Goal: Task Accomplishment & Management: Use online tool/utility

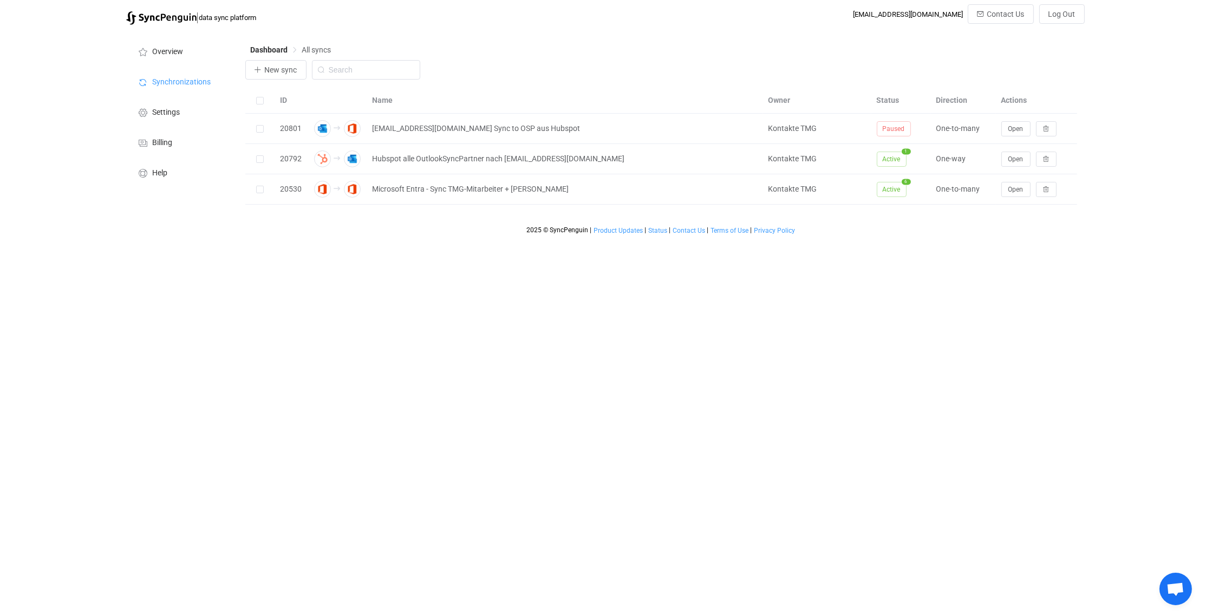
scroll to position [4247, 0]
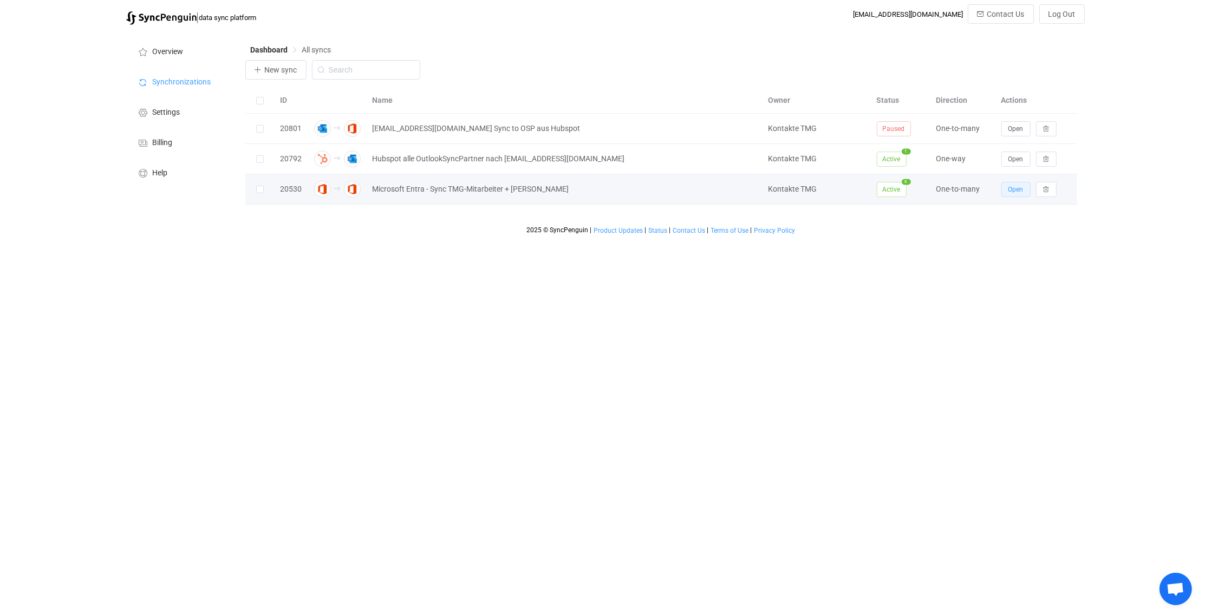
click at [1025, 186] on button "Open" at bounding box center [1016, 189] width 29 height 15
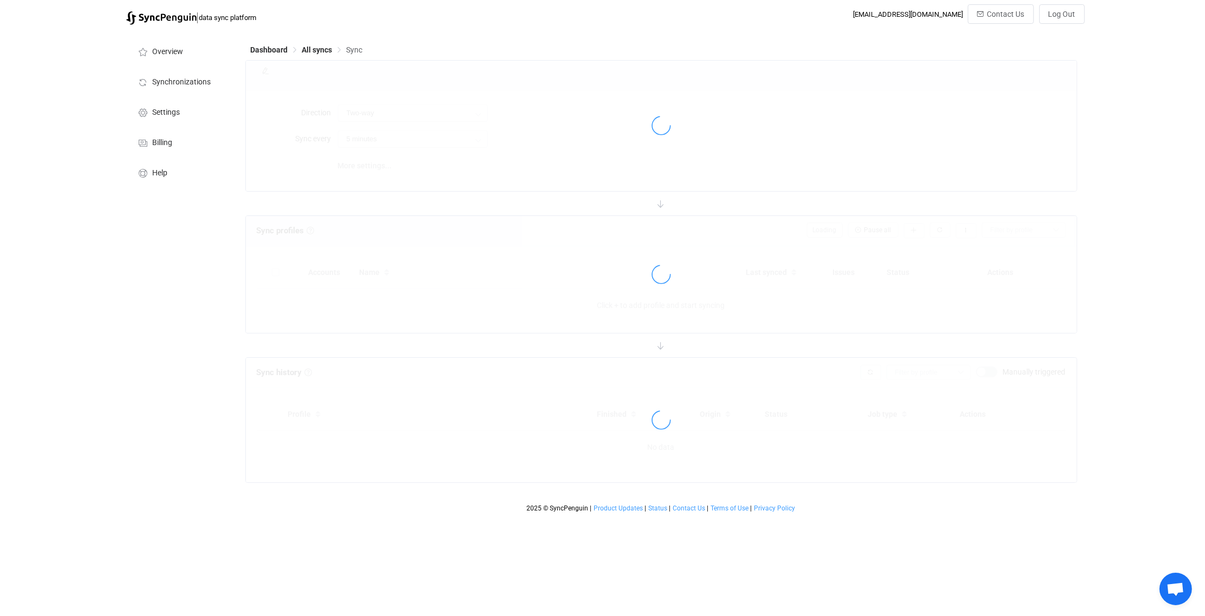
type input "Office 365 GAL → Office 365 (one to many)"
type input "24 hours"
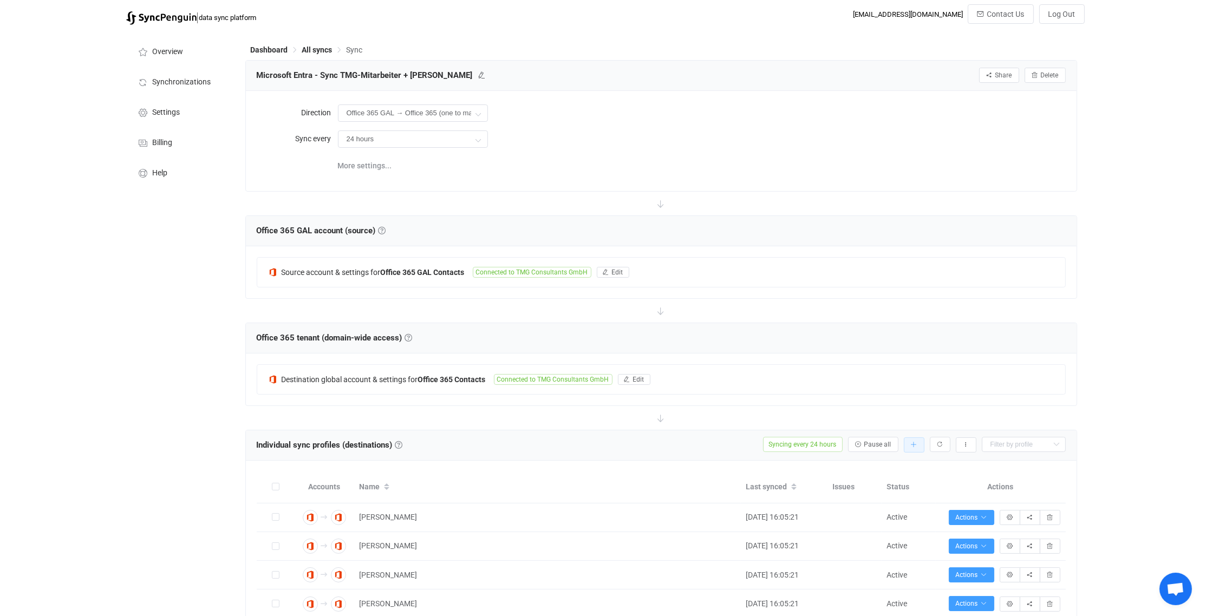
click at [914, 442] on icon "button" at bounding box center [914, 445] width 6 height 6
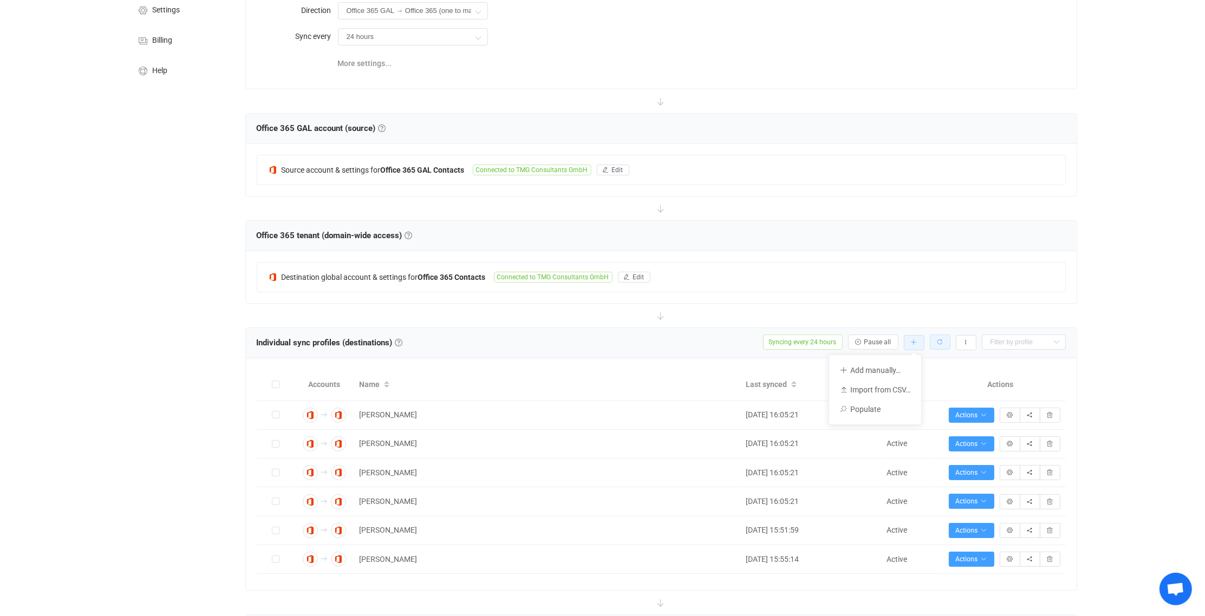
scroll to position [108, 0]
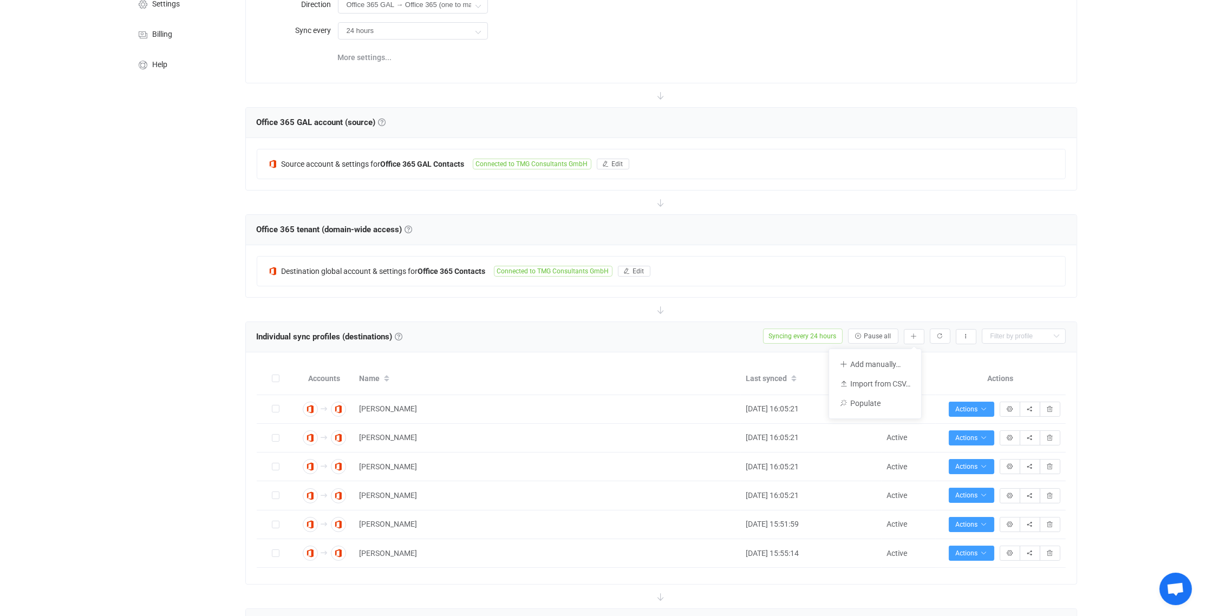
click at [1134, 374] on div "| data sync platform [EMAIL_ADDRESS][DOMAIN_NAME] Contact Us Log Out Overview S…" at bounding box center [602, 494] width 1205 height 1197
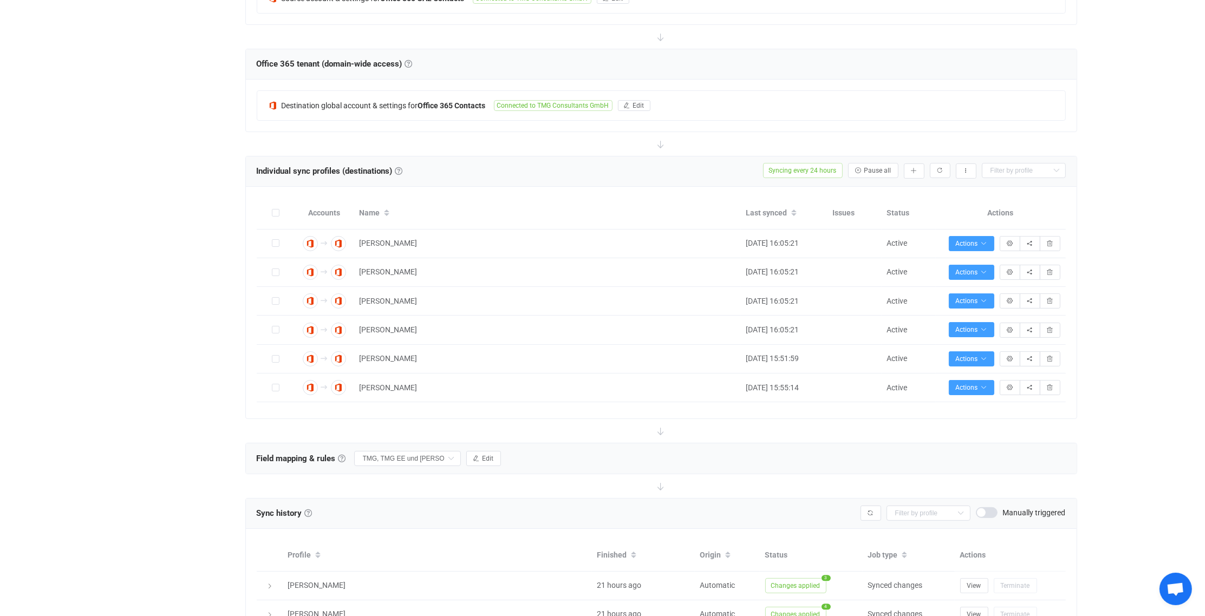
scroll to position [271, 0]
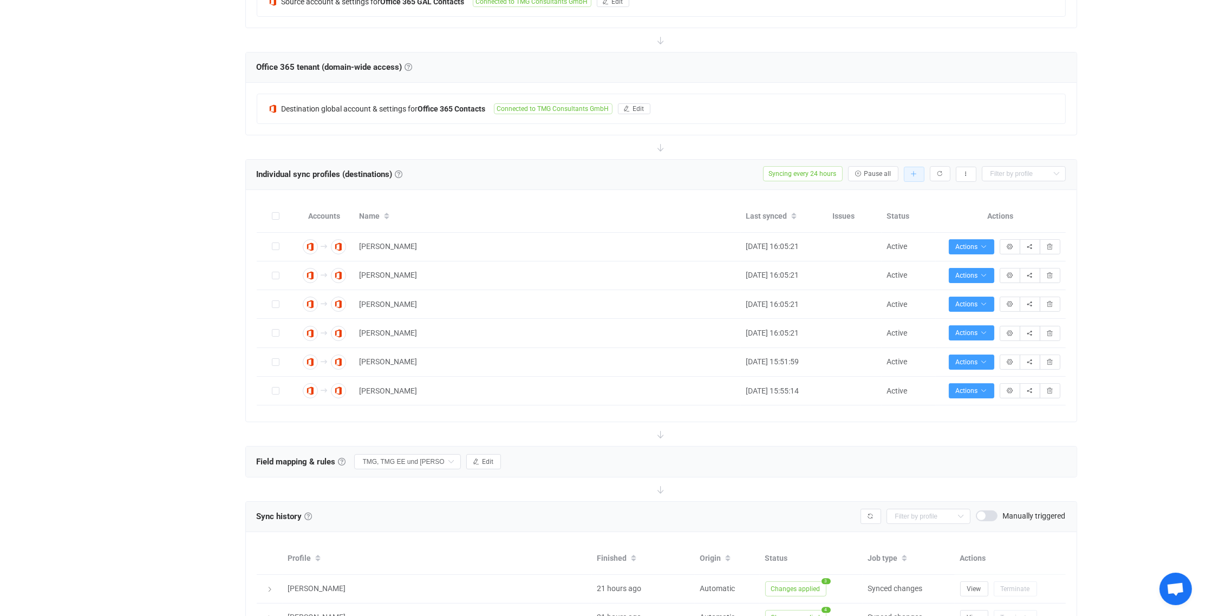
click at [921, 169] on button "button" at bounding box center [914, 174] width 21 height 15
click at [878, 204] on li "Add manually…" at bounding box center [875, 201] width 92 height 19
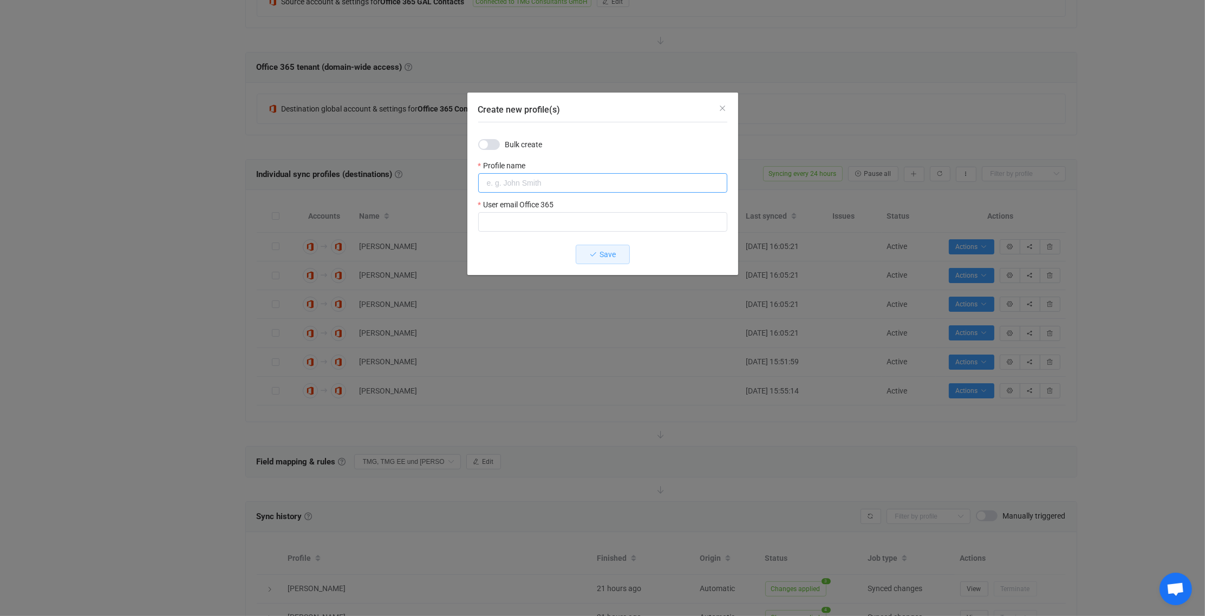
click at [561, 179] on input "Create new profile(s)" at bounding box center [602, 182] width 249 height 19
type input "[PERSON_NAME]"
click at [541, 226] on input "Create new profile(s)" at bounding box center [602, 221] width 249 height 19
type input "[PERSON_NAME][EMAIL_ADDRESS][PERSON_NAME][DOMAIN_NAME]"
click at [601, 259] on button "Save" at bounding box center [603, 254] width 54 height 19
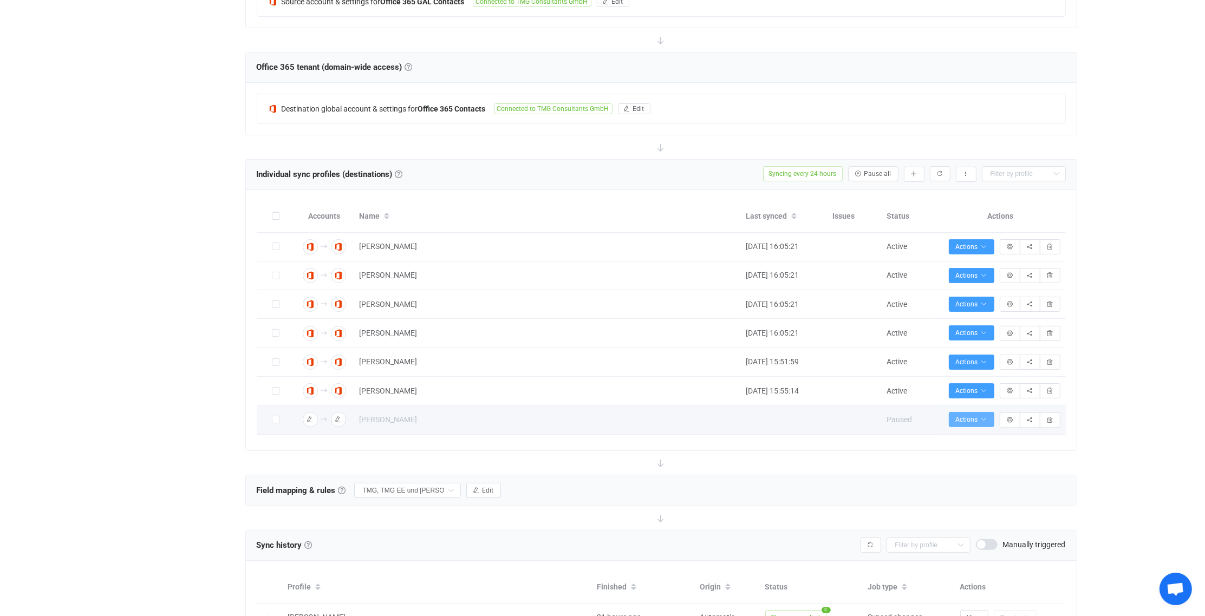
click at [988, 413] on button "Actions" at bounding box center [971, 419] width 45 height 15
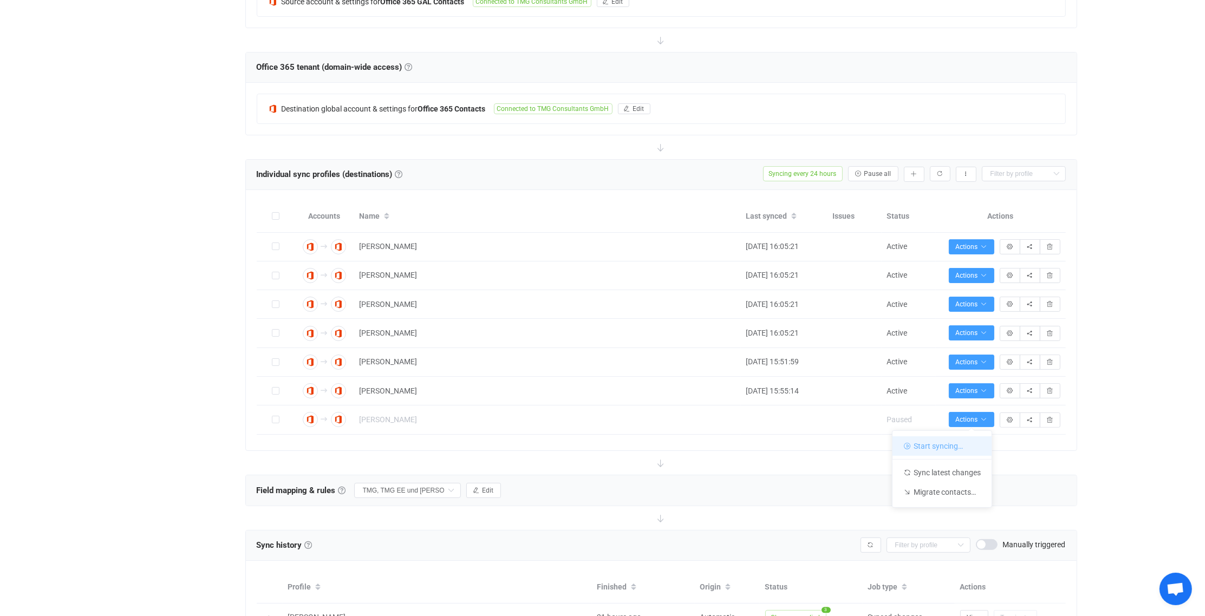
click at [951, 444] on li "Start syncing…" at bounding box center [942, 446] width 99 height 19
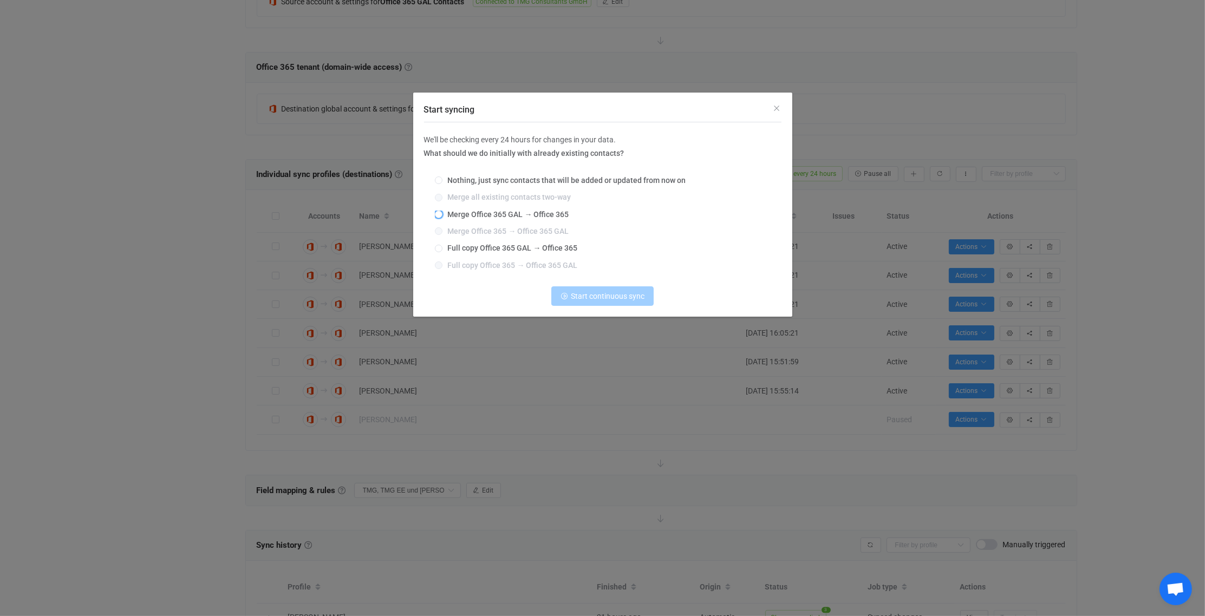
click at [458, 216] on span "Merge Office 365 GAL → Office 365" at bounding box center [506, 214] width 127 height 9
click at [443, 216] on input "Merge Office 365 GAL → Office 365" at bounding box center [439, 215] width 8 height 9
radio input "true"
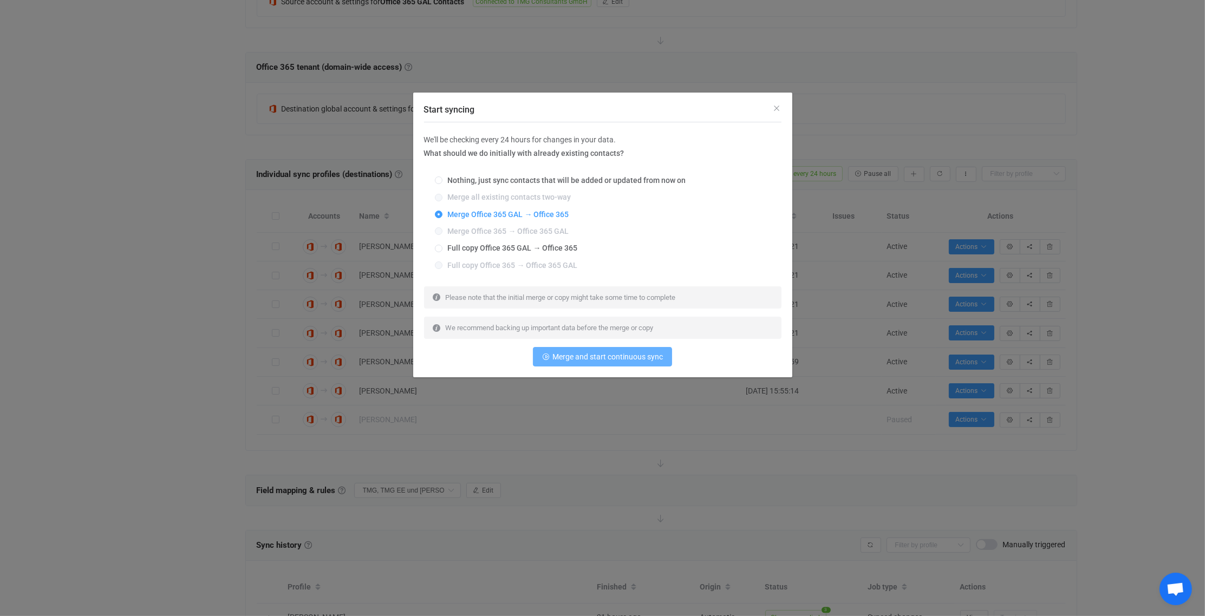
click at [601, 356] on span "Merge and start continuous sync" at bounding box center [607, 357] width 110 height 9
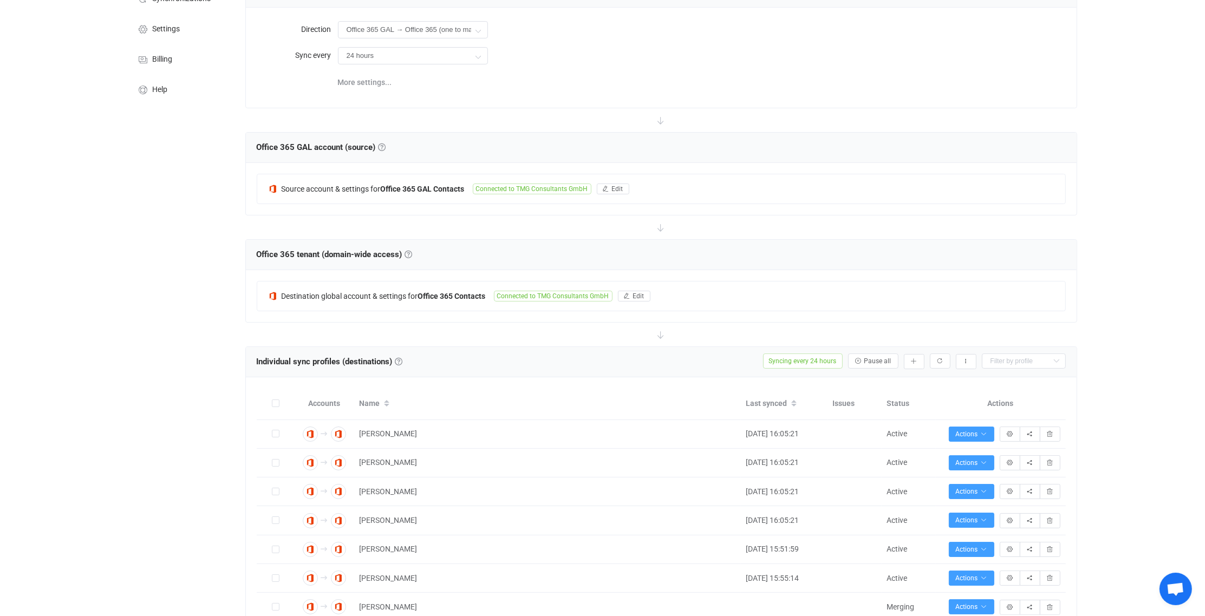
scroll to position [0, 0]
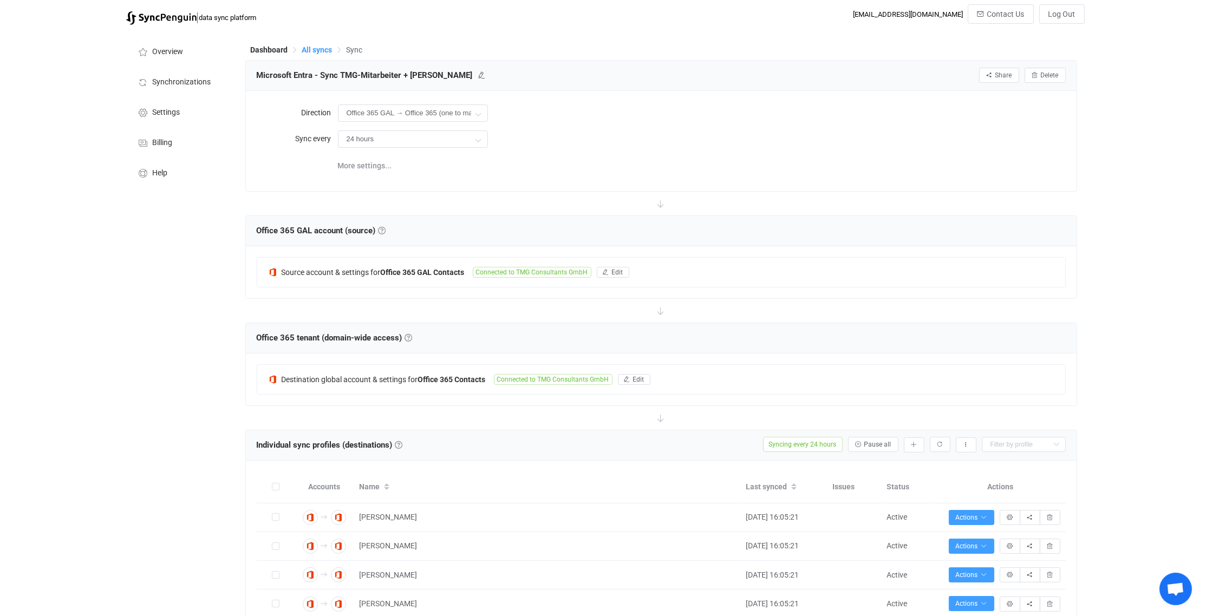
click at [317, 50] on span "All syncs" at bounding box center [317, 49] width 30 height 9
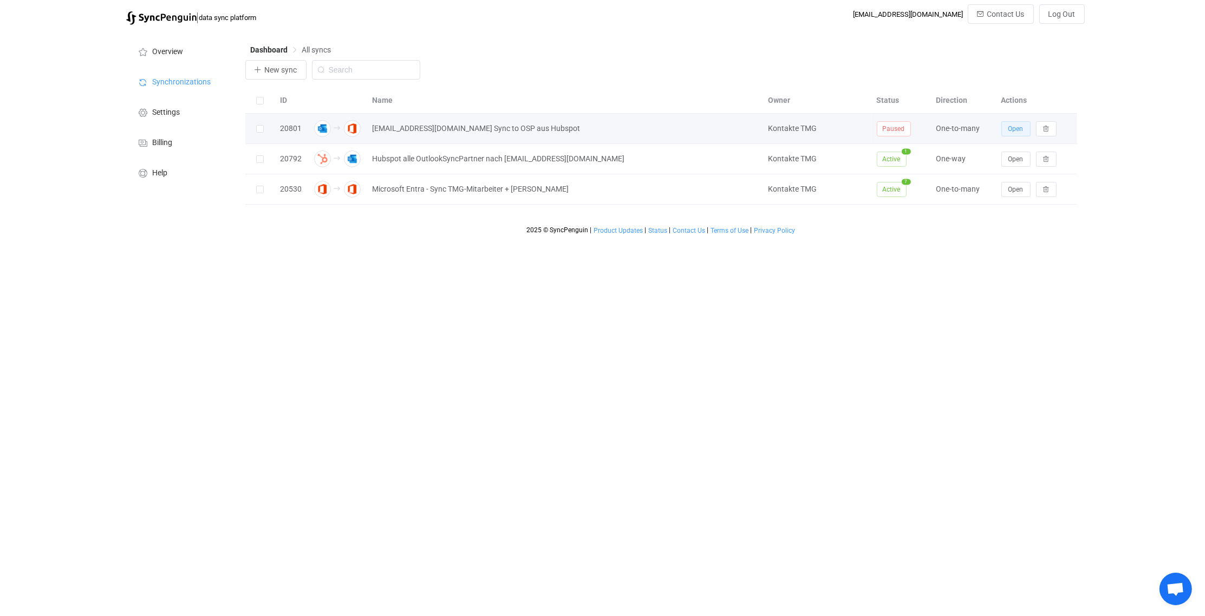
click at [1021, 126] on span "Open" at bounding box center [1016, 129] width 15 height 8
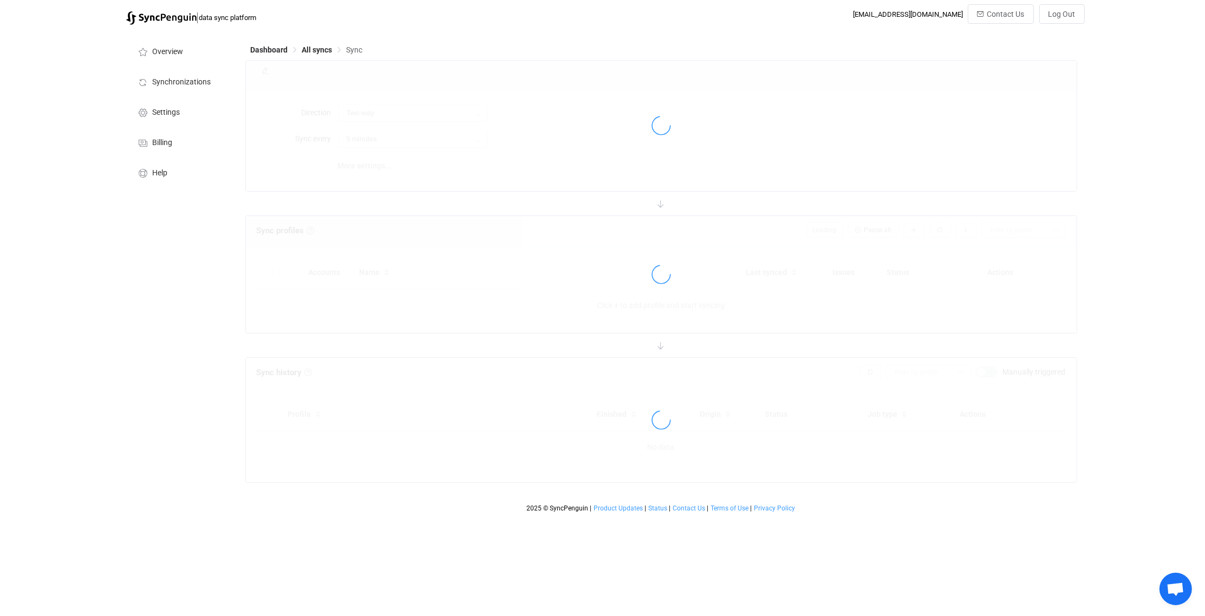
type input "Outlook → Office 365 (one to many)"
type input "1 hour"
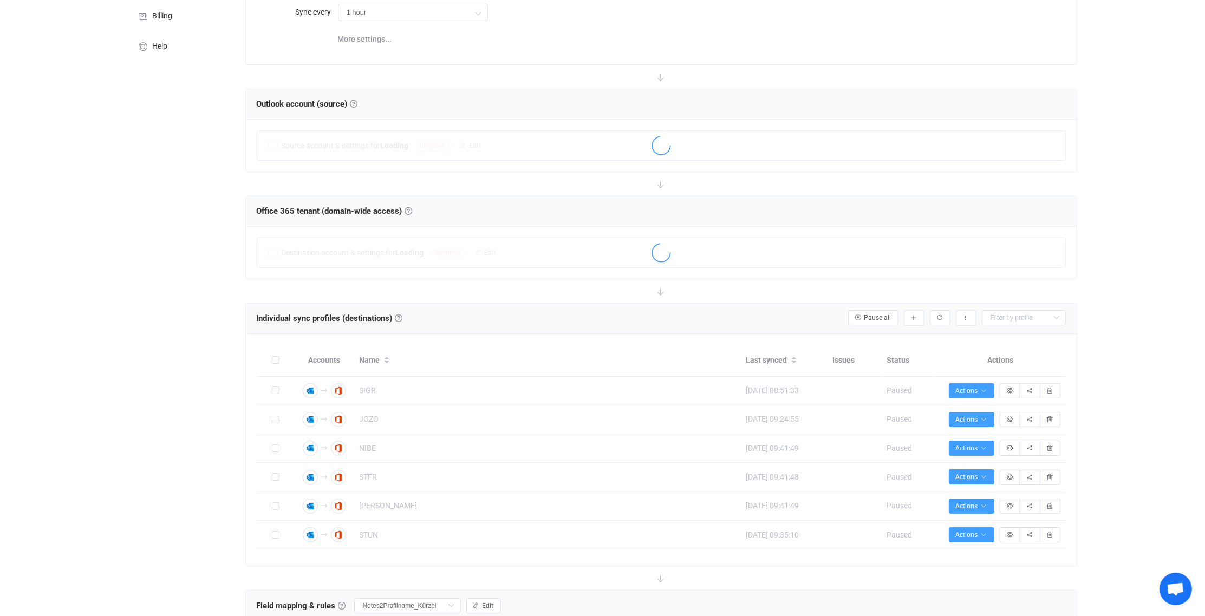
scroll to position [162, 0]
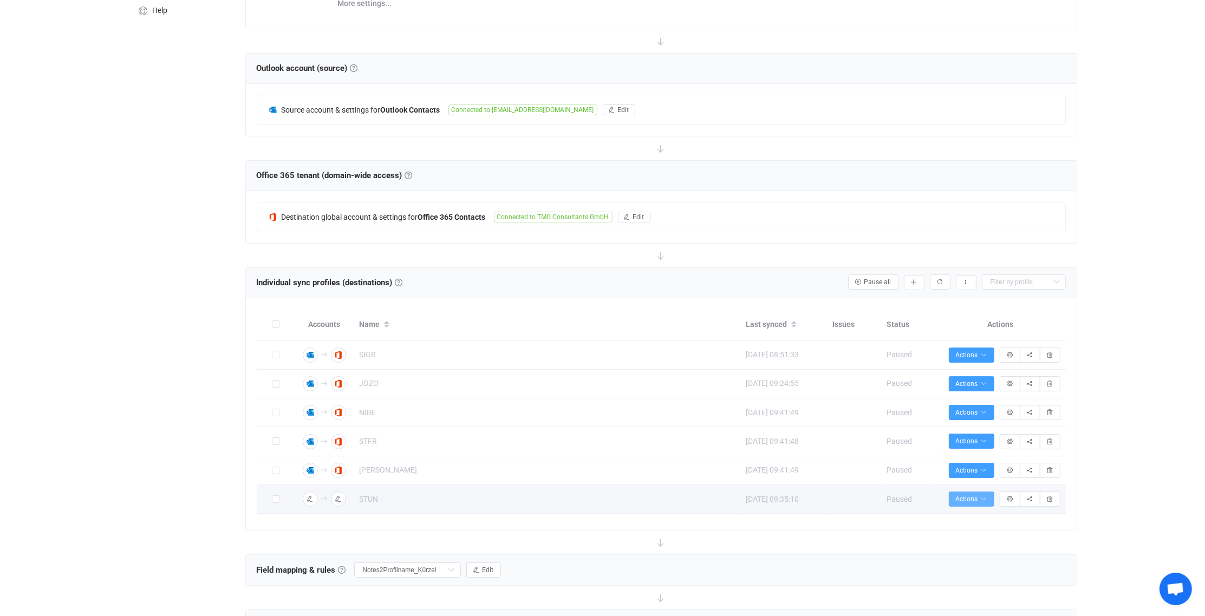
click at [981, 496] on icon "button" at bounding box center [984, 499] width 6 height 6
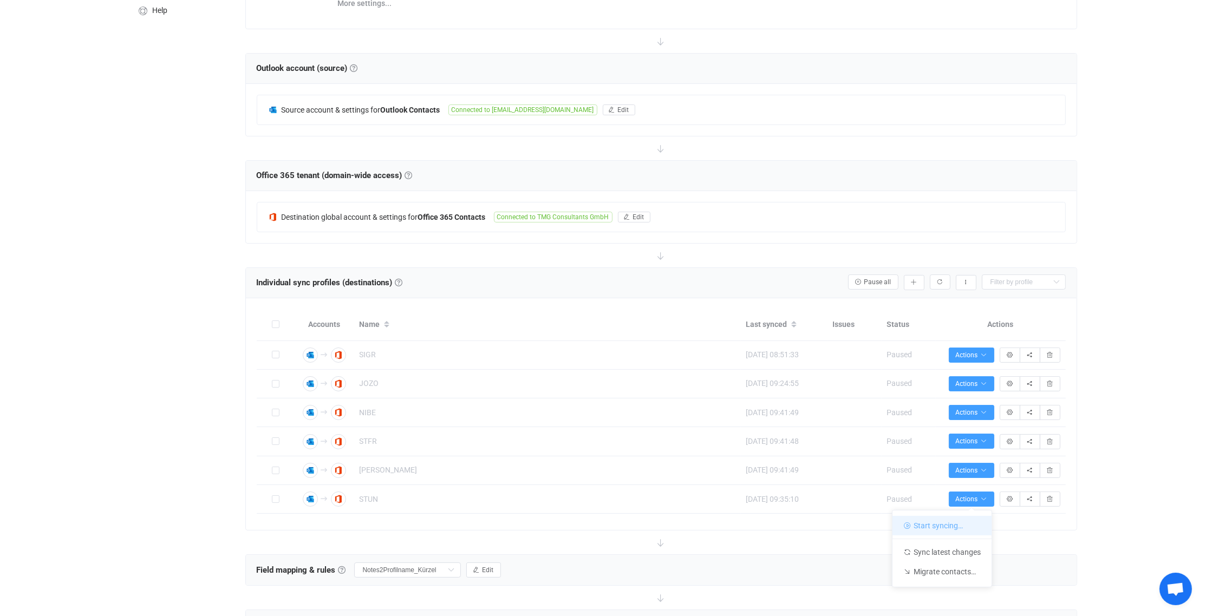
click at [947, 524] on li "Start syncing…" at bounding box center [942, 525] width 99 height 19
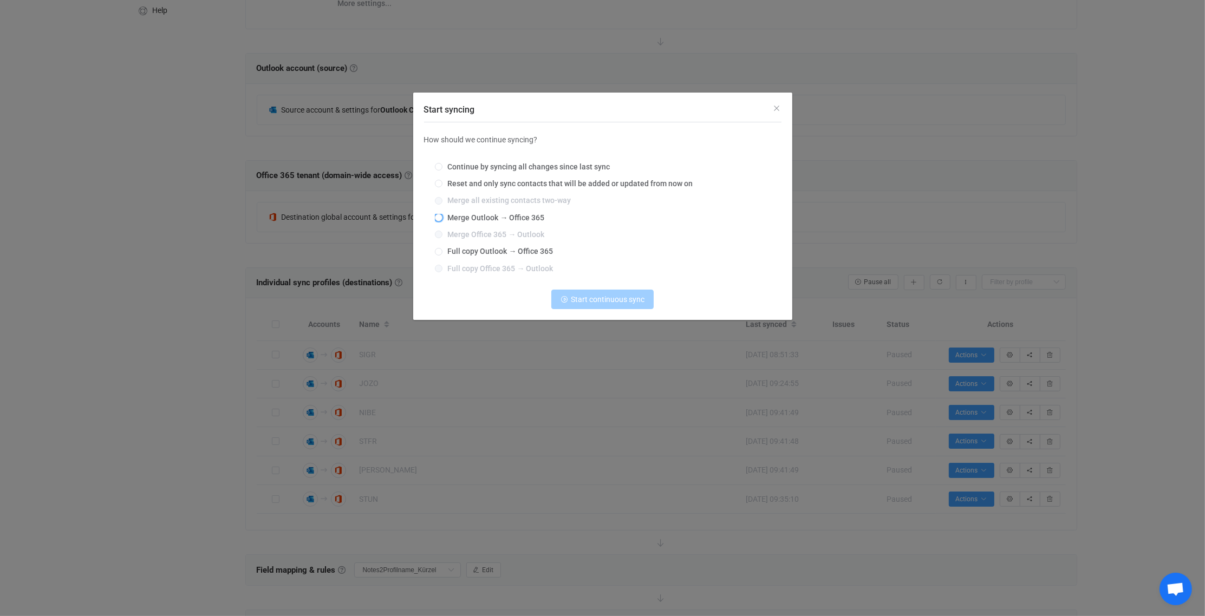
click at [459, 219] on span "Merge Outlook → Office 365" at bounding box center [494, 217] width 102 height 9
click at [443, 219] on input "Merge Outlook → Office 365" at bounding box center [439, 218] width 8 height 9
radio input "true"
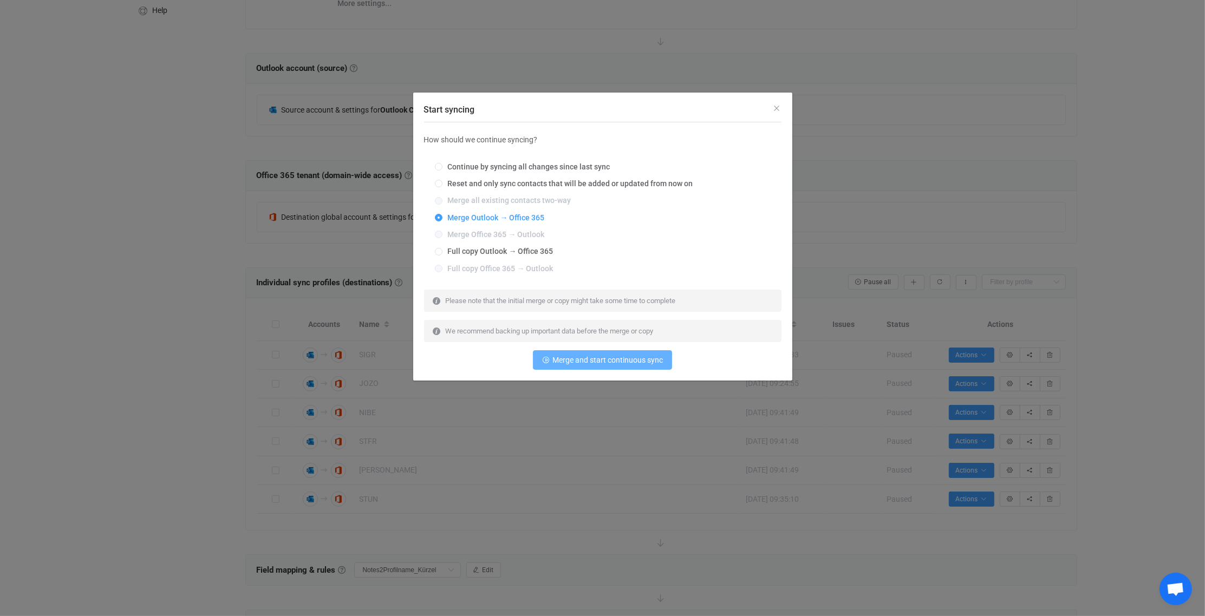
click at [613, 357] on span "Merge and start continuous sync" at bounding box center [607, 360] width 110 height 9
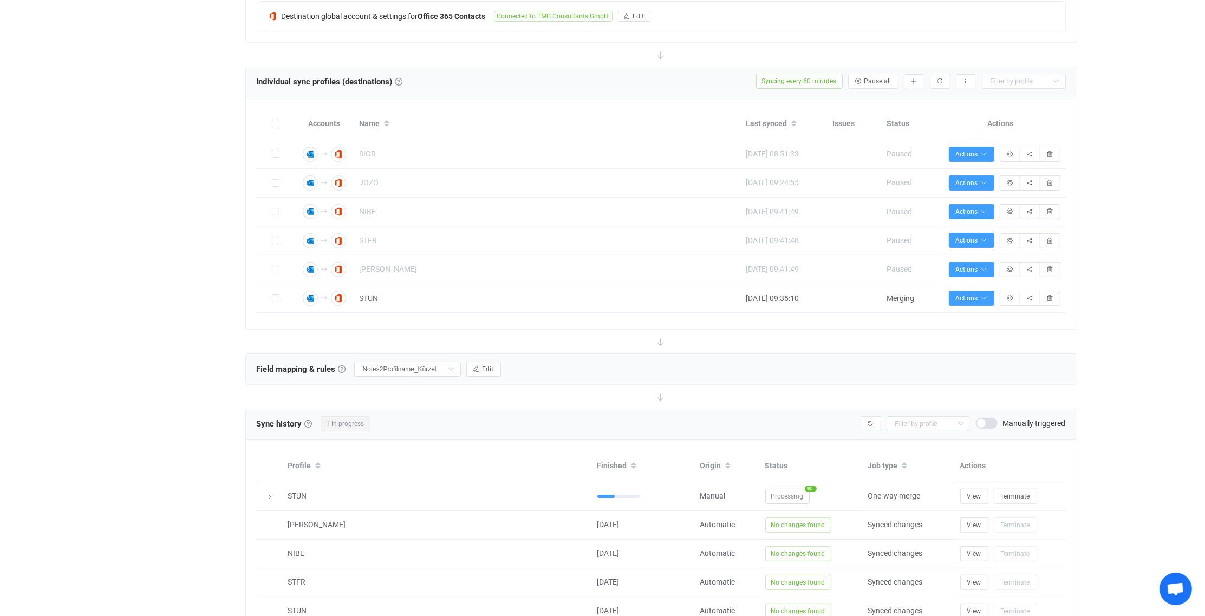
scroll to position [379, 0]
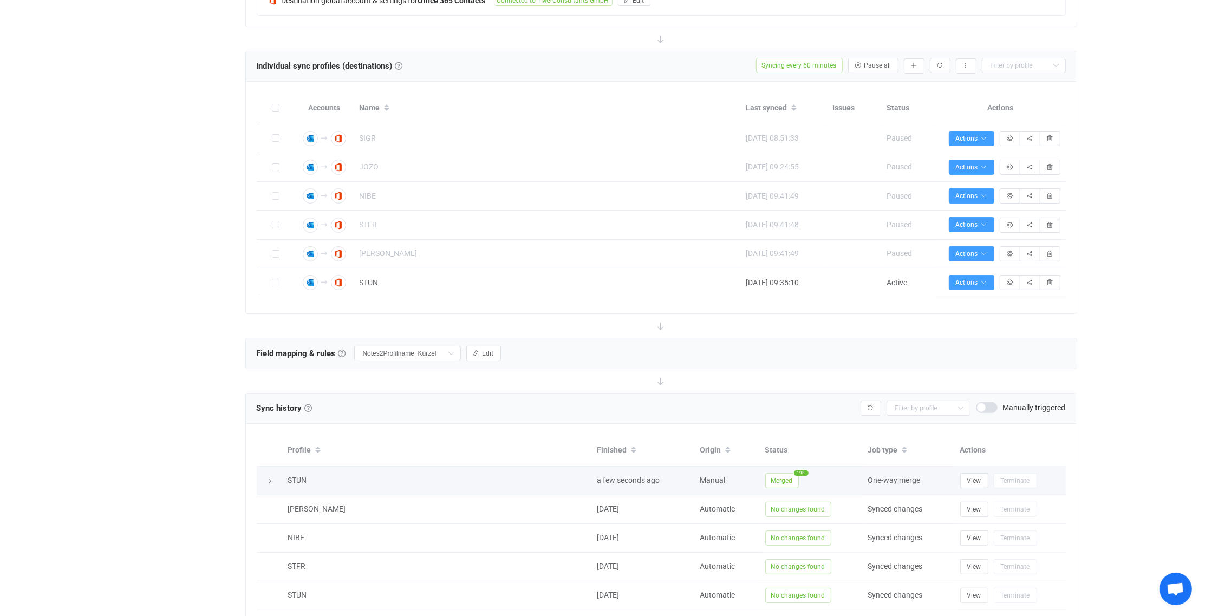
click at [271, 478] on icon at bounding box center [270, 481] width 6 height 6
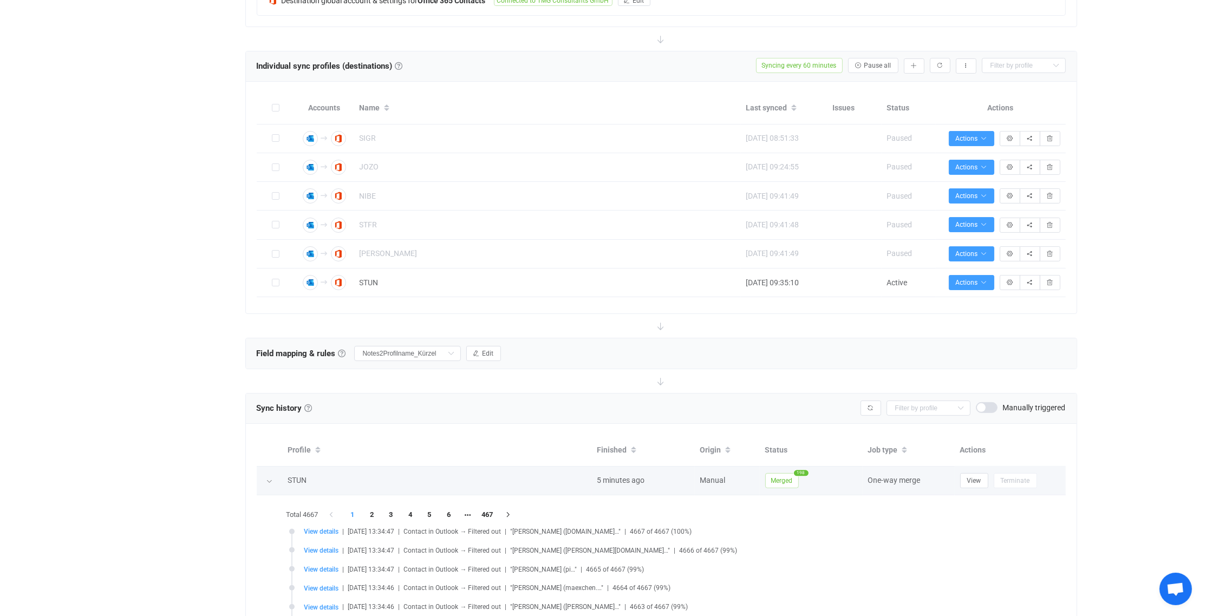
click at [271, 478] on icon at bounding box center [269, 481] width 6 height 6
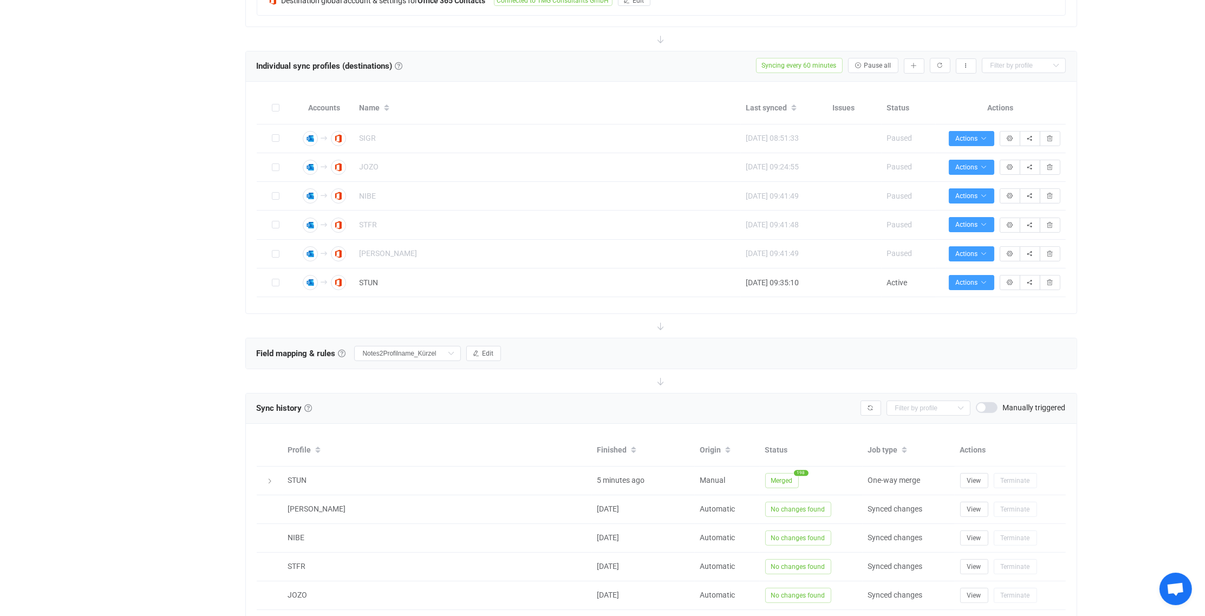
scroll to position [325, 0]
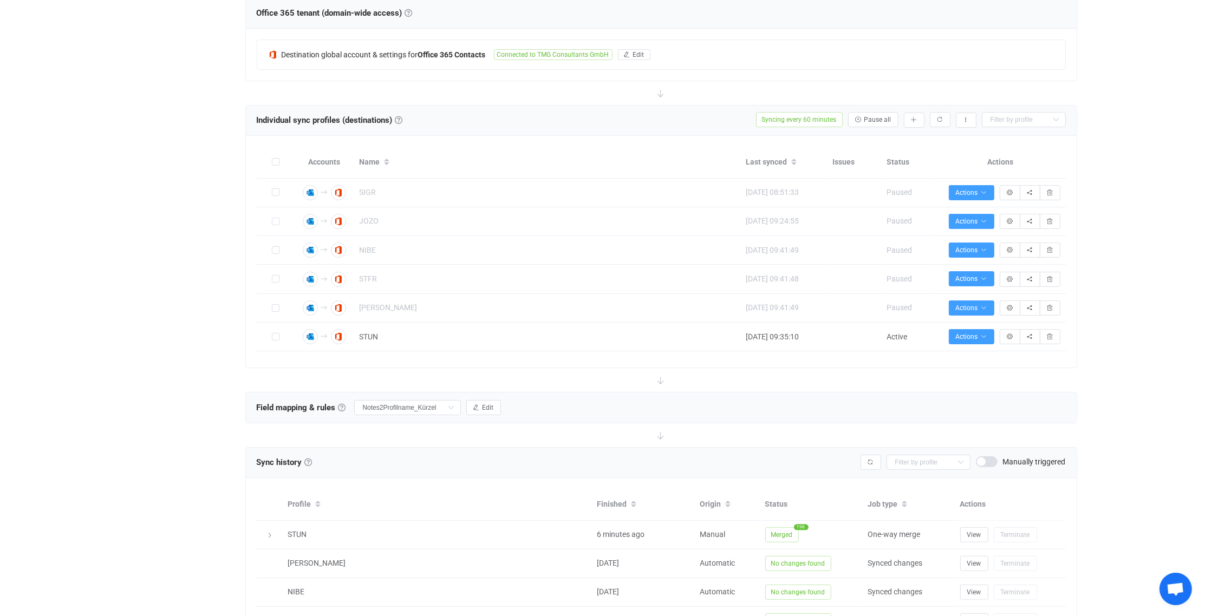
drag, startPoint x: 142, startPoint y: 340, endPoint x: 149, endPoint y: 376, distance: 37.1
click at [142, 340] on div "Overview Synchronizations Settings Billing Help" at bounding box center [180, 290] width 119 height 1171
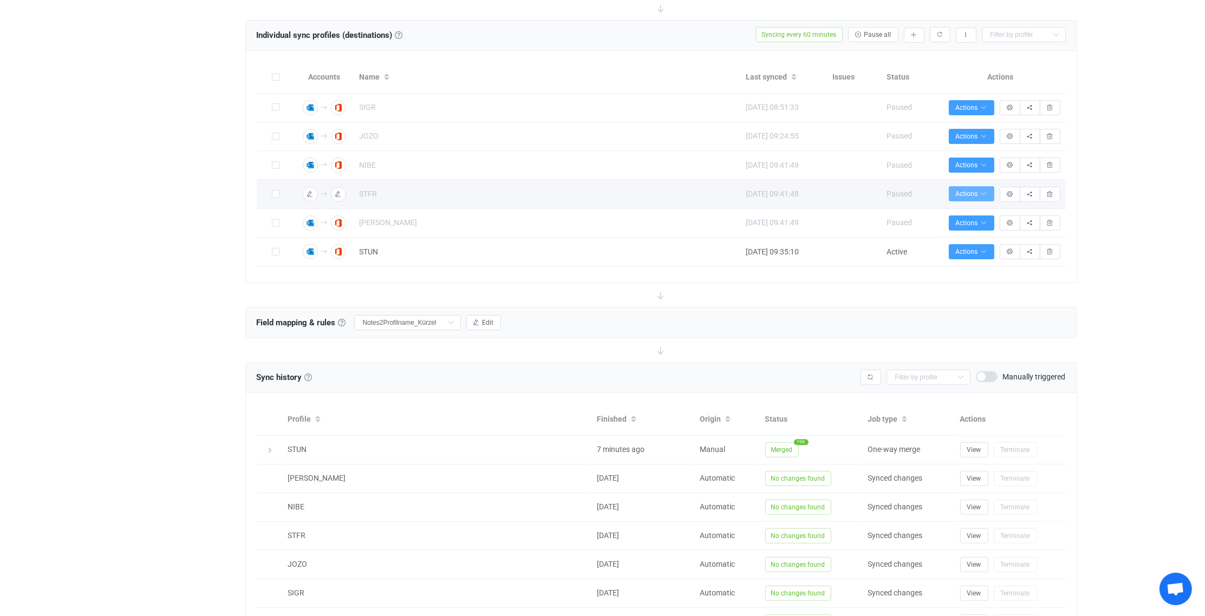
scroll to position [379, 0]
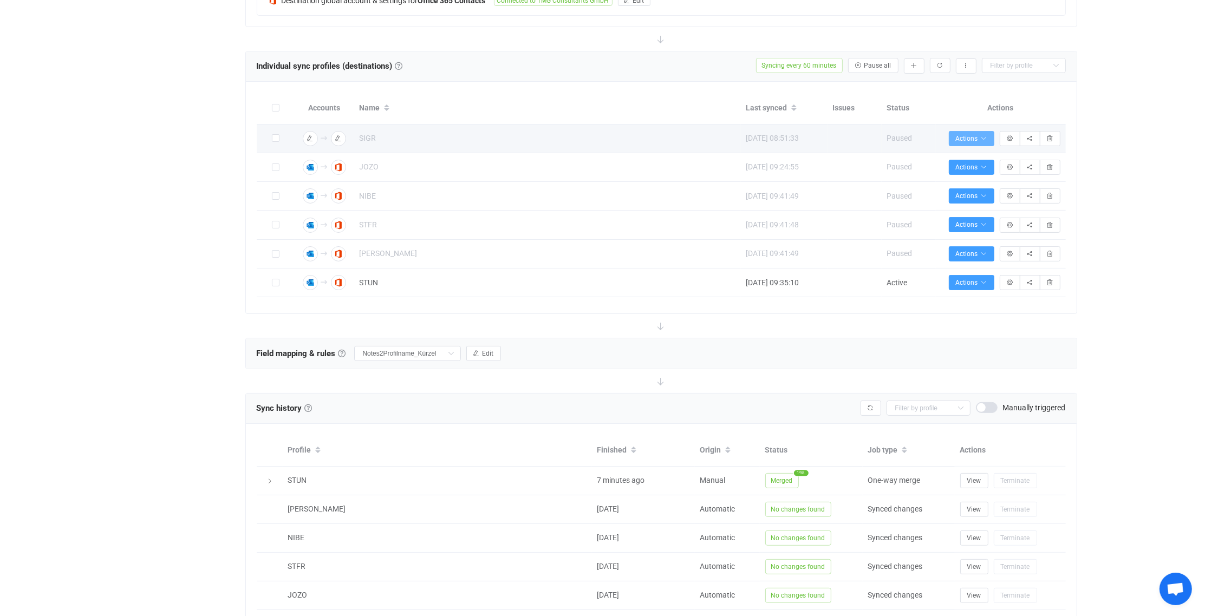
click at [985, 135] on icon "button" at bounding box center [984, 138] width 6 height 6
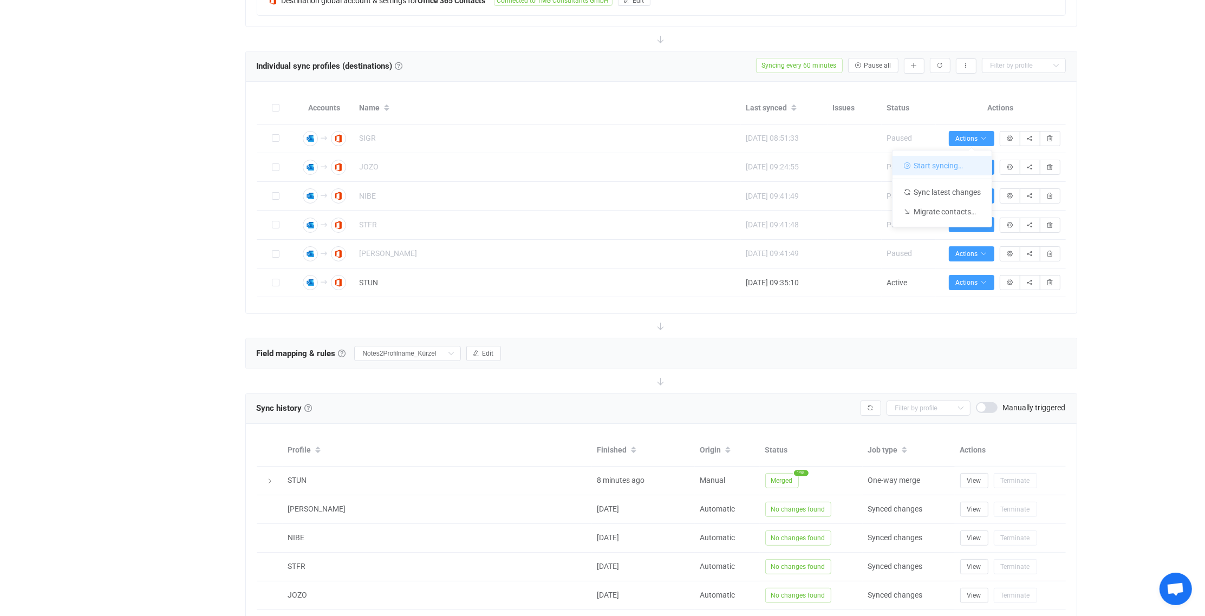
click at [925, 164] on li "Start syncing…" at bounding box center [942, 165] width 99 height 19
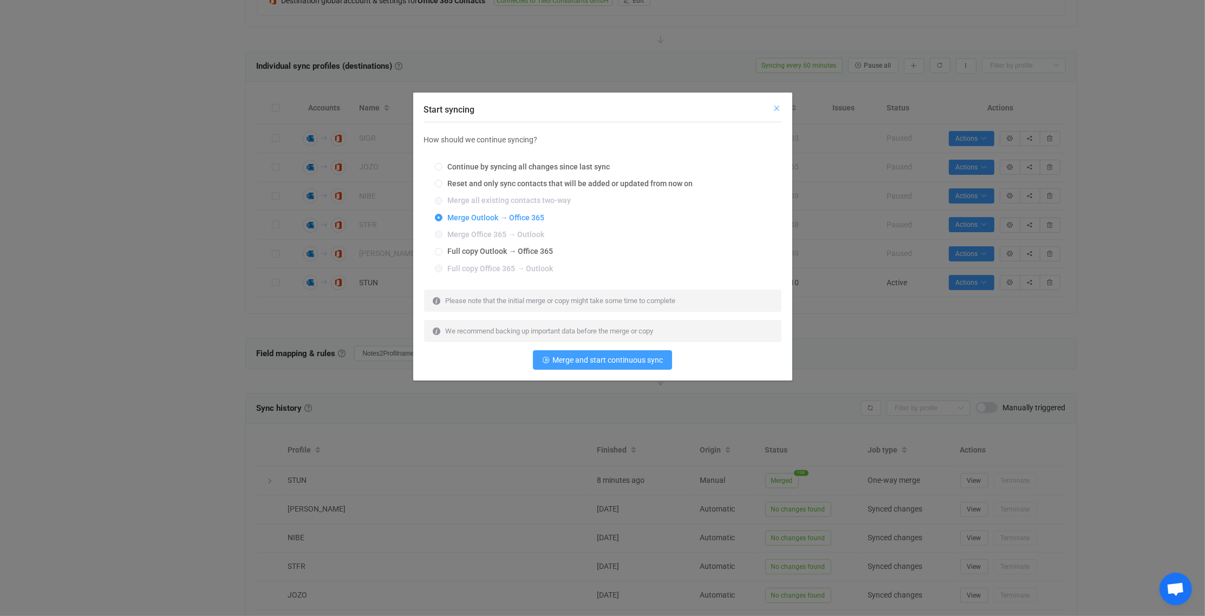
click at [776, 109] on icon "Close" at bounding box center [777, 108] width 9 height 9
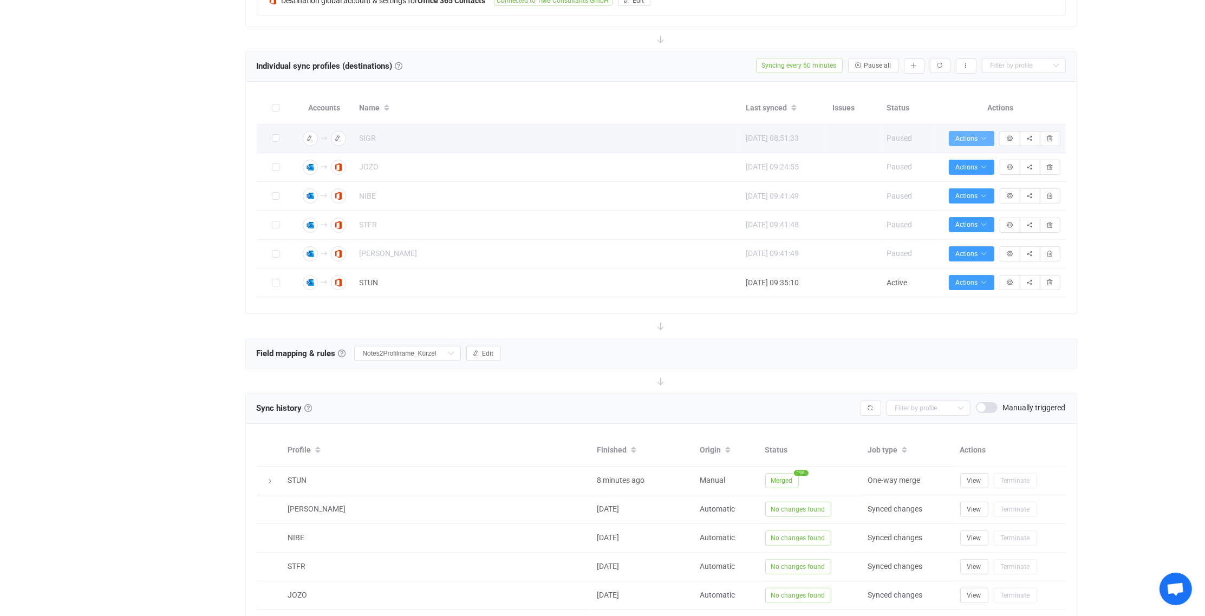
click at [978, 135] on span "Actions" at bounding box center [971, 139] width 31 height 8
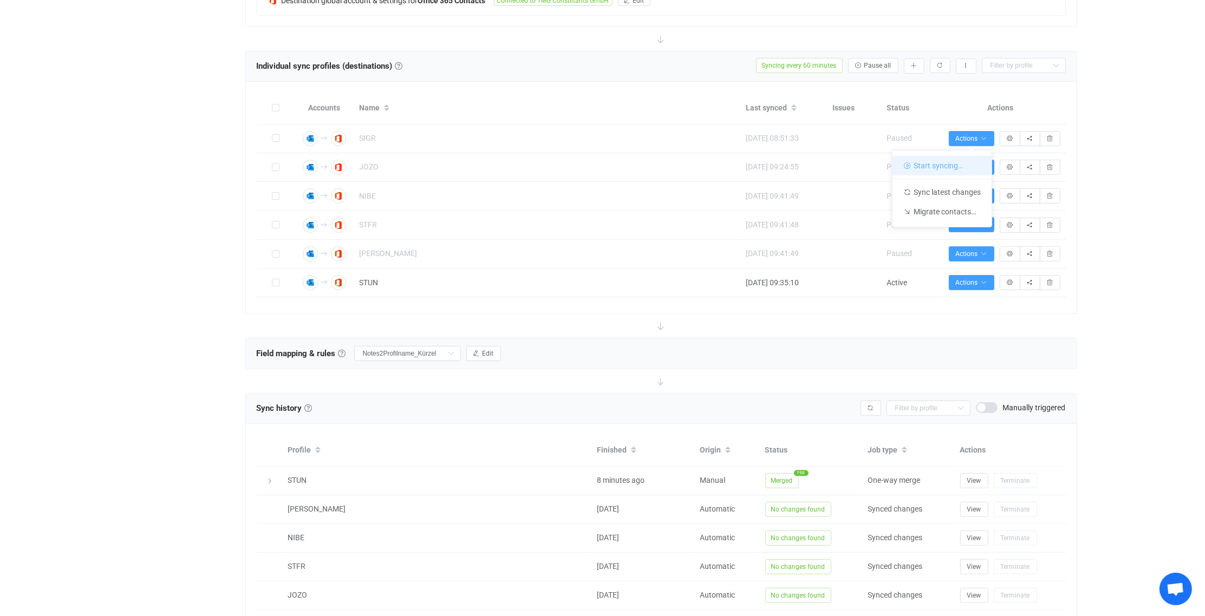
click at [936, 164] on li "Start syncing…" at bounding box center [942, 165] width 99 height 19
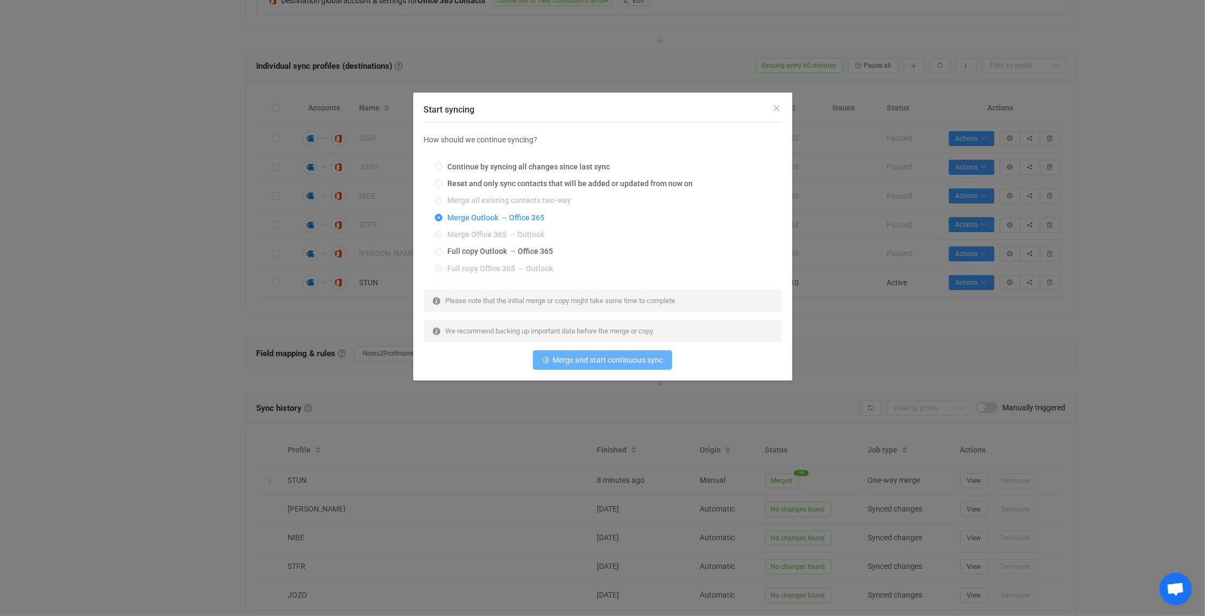
click at [619, 363] on span "Merge and start continuous sync" at bounding box center [607, 360] width 110 height 9
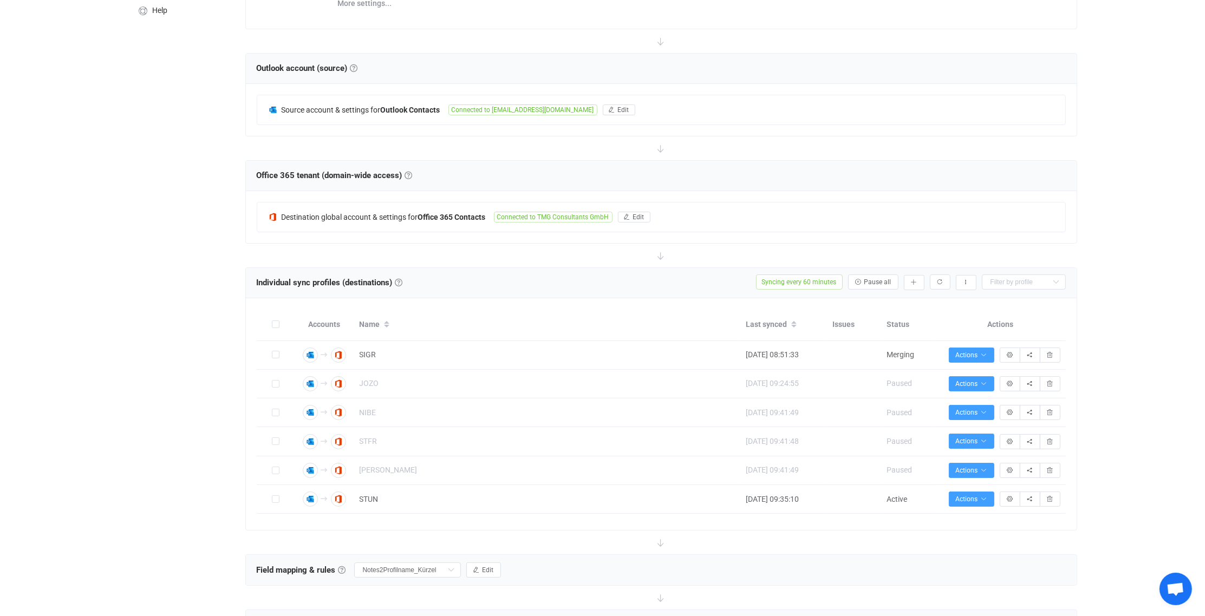
scroll to position [0, 0]
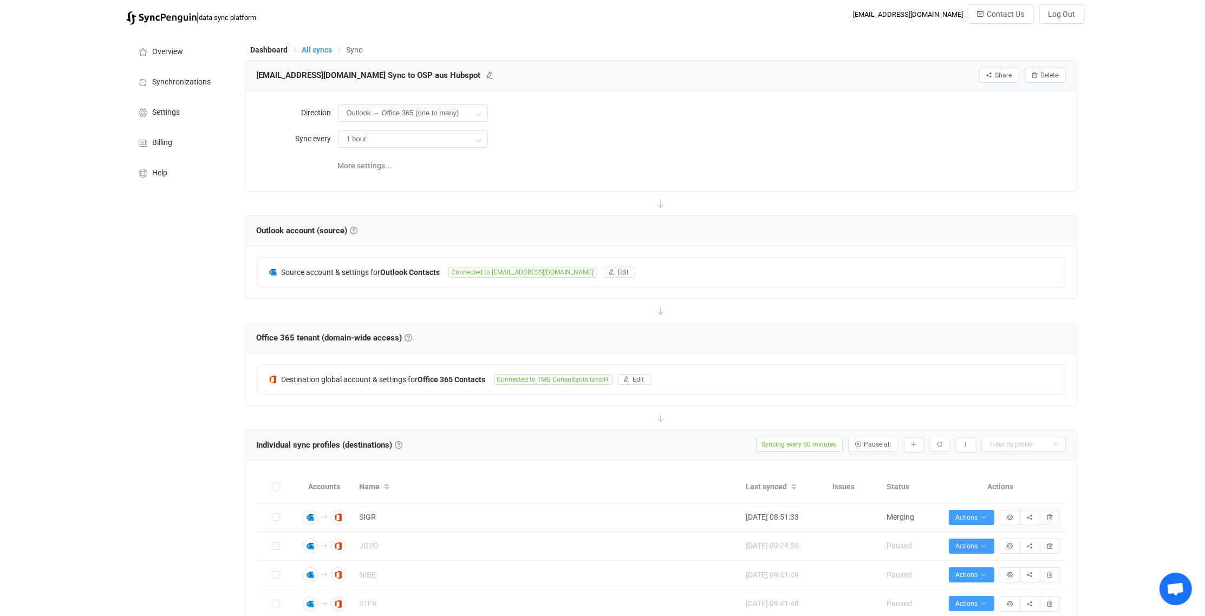
click at [321, 48] on span "All syncs" at bounding box center [317, 49] width 30 height 9
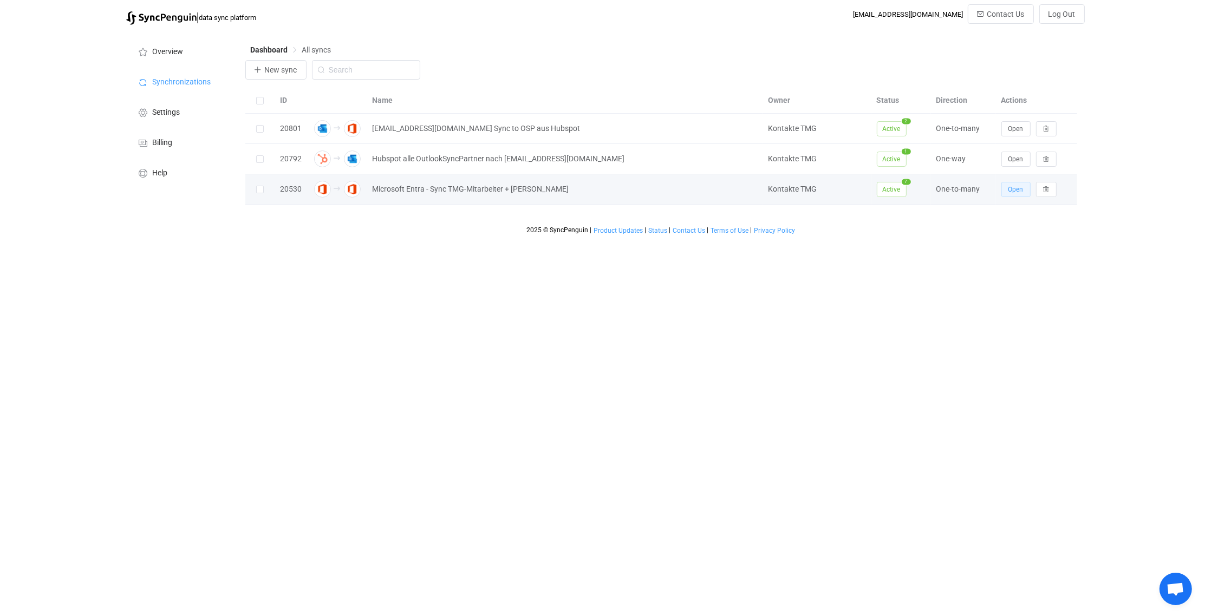
click at [1018, 191] on span "Open" at bounding box center [1016, 190] width 15 height 8
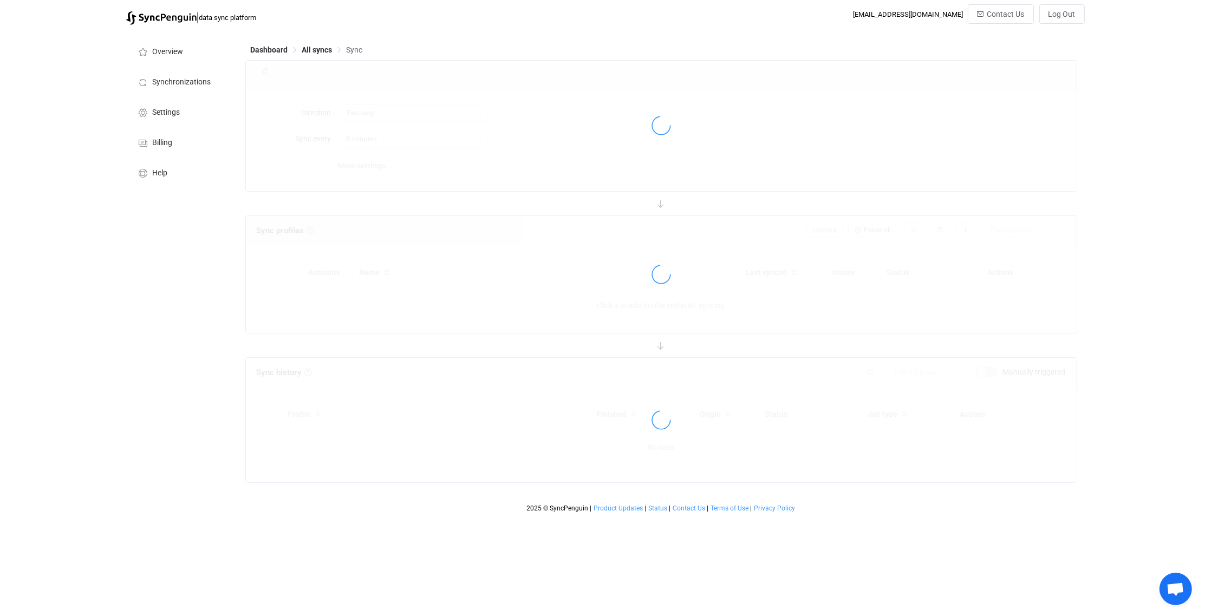
type input "Office 365 GAL → Office 365 (one to many)"
type input "24 hours"
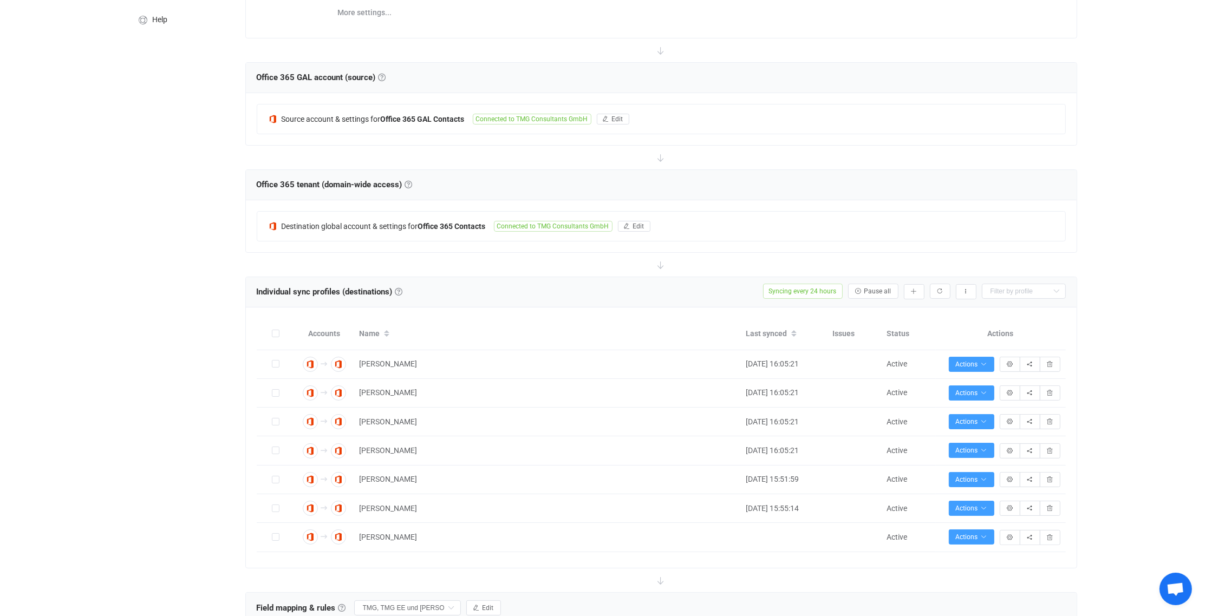
scroll to position [217, 0]
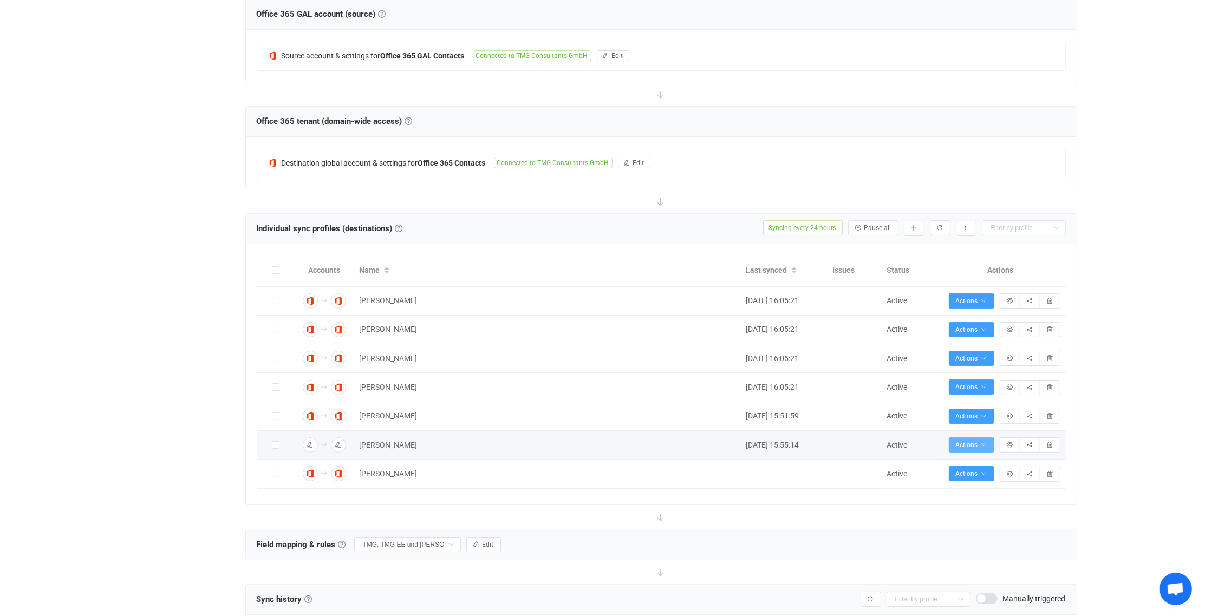
click at [986, 441] on span "Actions" at bounding box center [971, 445] width 31 height 8
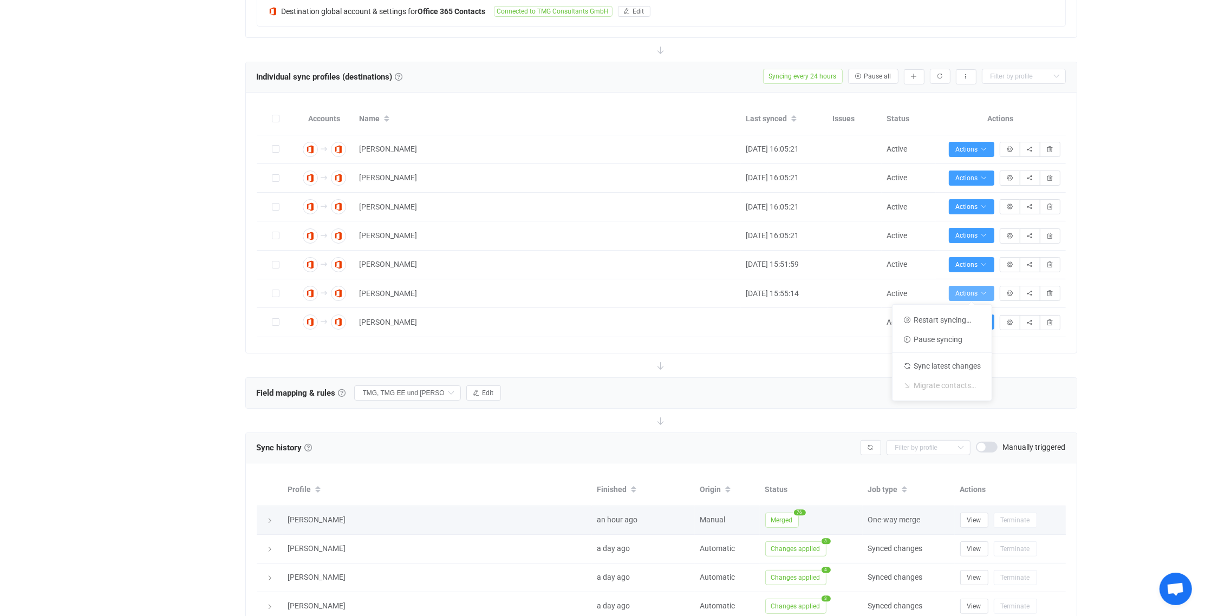
scroll to position [379, 0]
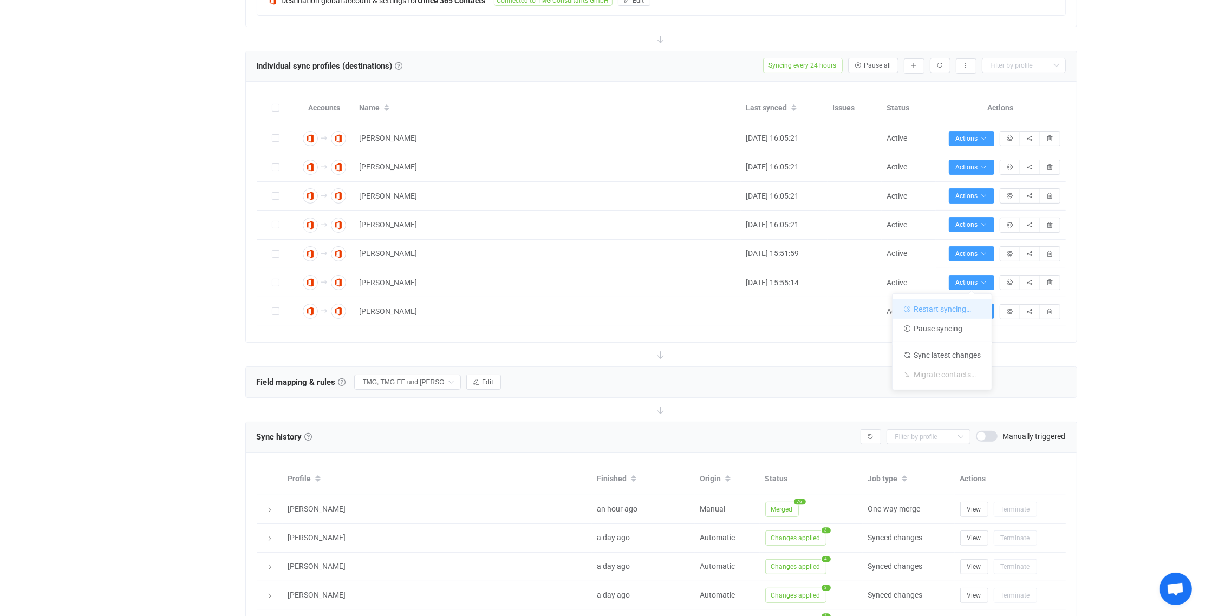
click at [945, 310] on li "Restart syncing…" at bounding box center [942, 309] width 99 height 19
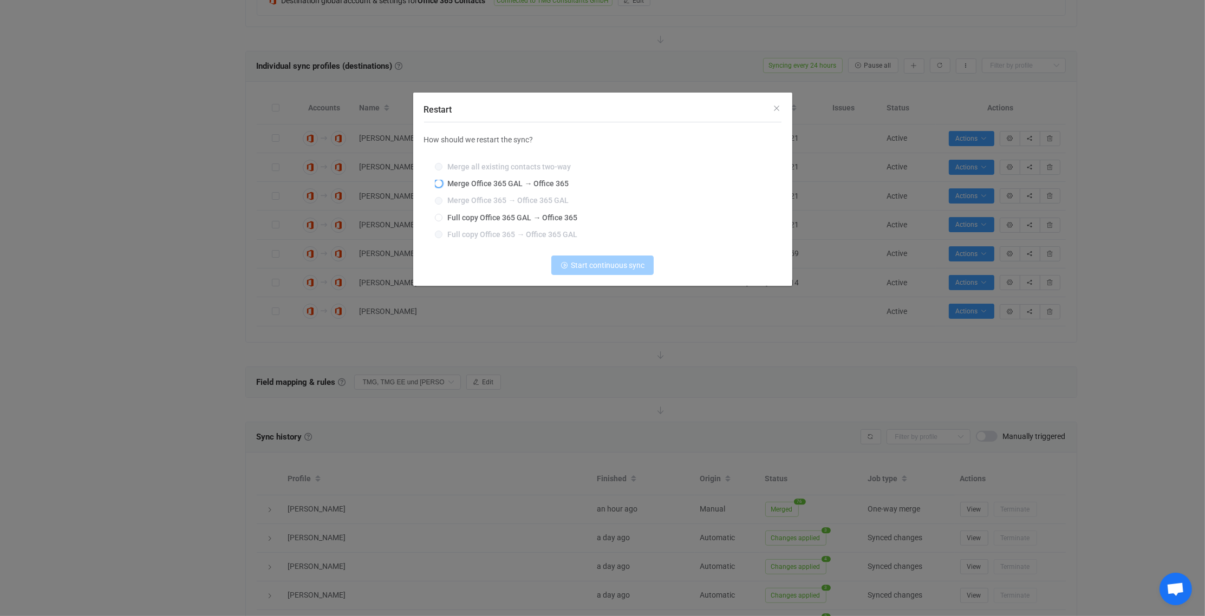
click at [454, 185] on span "Merge Office 365 GAL → Office 365" at bounding box center [506, 183] width 127 height 9
click at [443, 185] on input "Merge Office 365 GAL → Office 365" at bounding box center [439, 184] width 8 height 9
radio input "true"
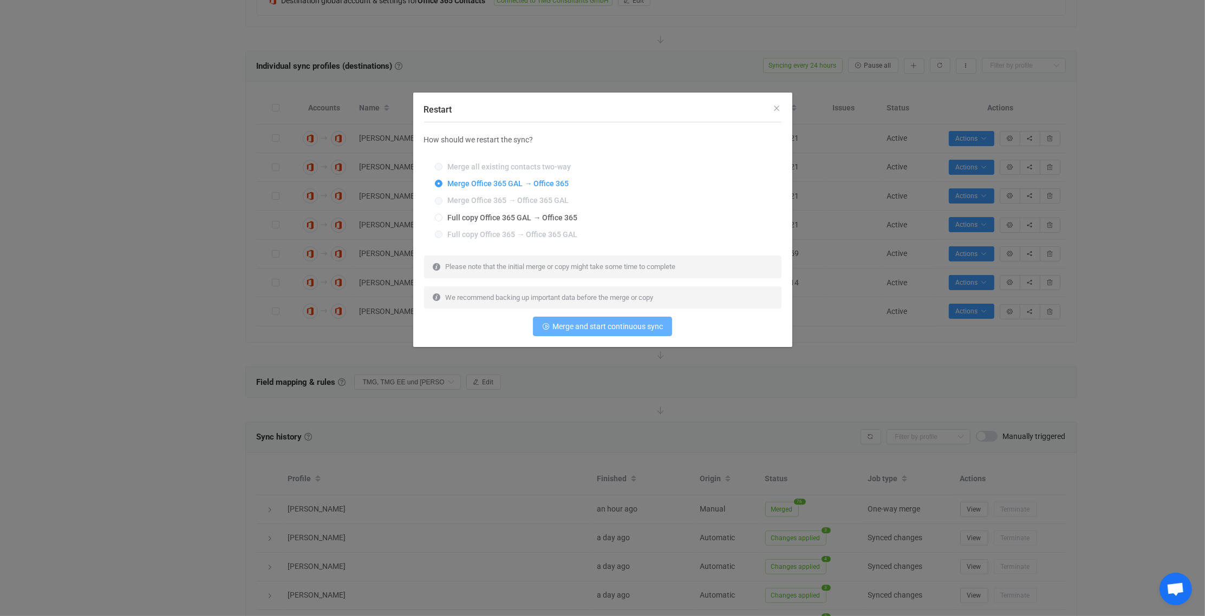
click at [600, 328] on span "Merge and start continuous sync" at bounding box center [607, 326] width 110 height 9
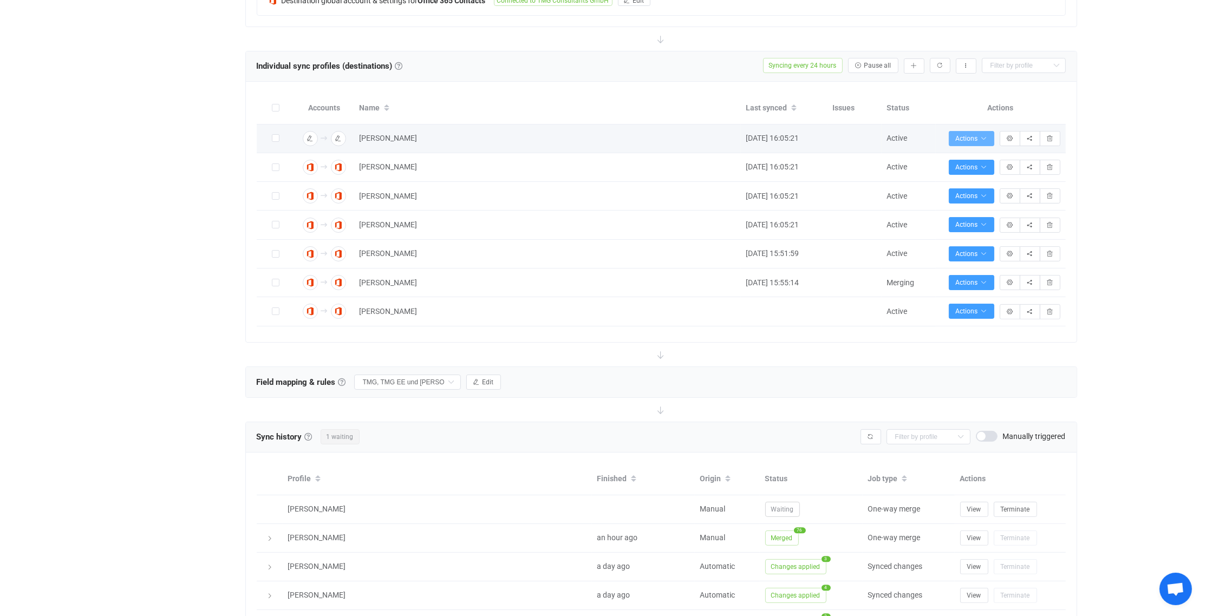
click at [981, 135] on icon "button" at bounding box center [984, 138] width 6 height 6
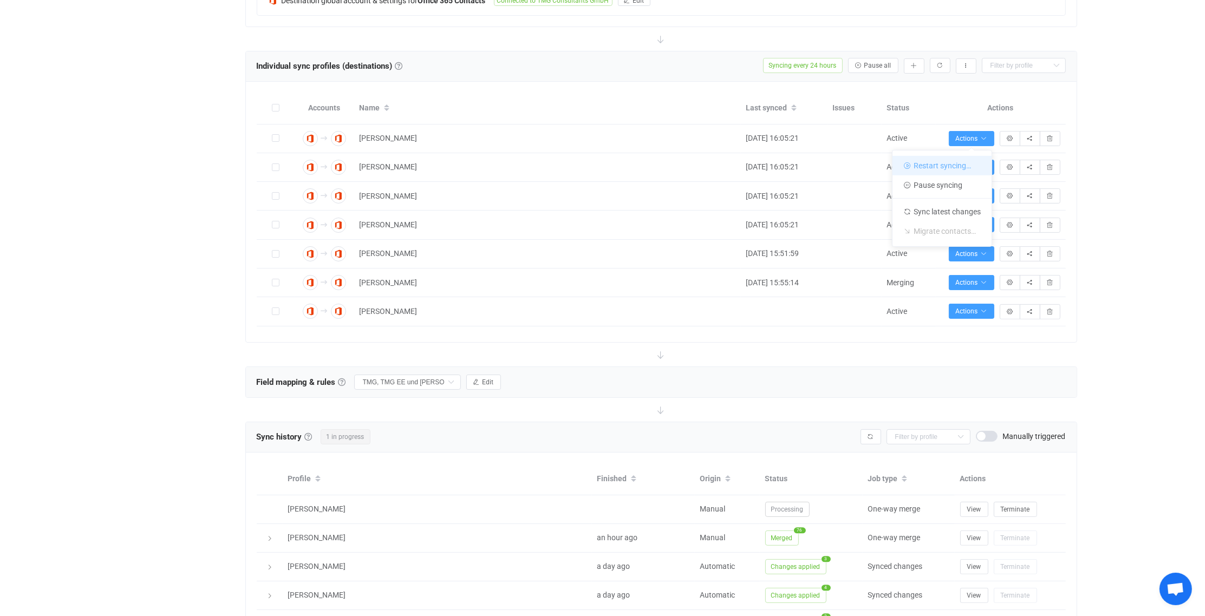
click at [940, 162] on li "Restart syncing…" at bounding box center [942, 165] width 99 height 19
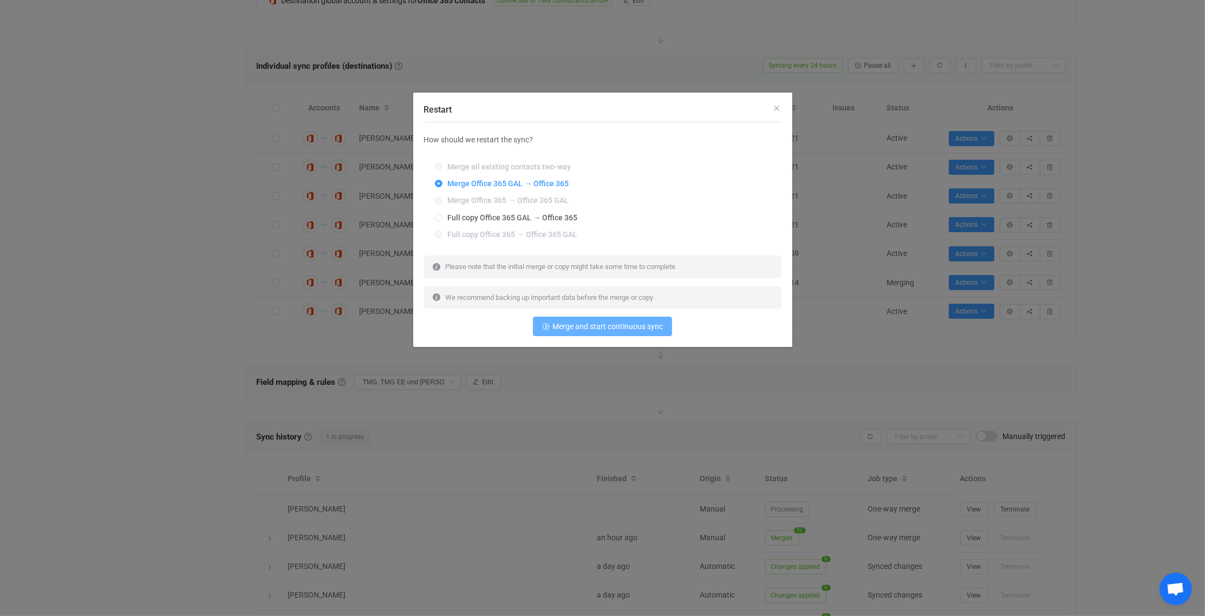
click at [611, 325] on span "Merge and start continuous sync" at bounding box center [607, 326] width 110 height 9
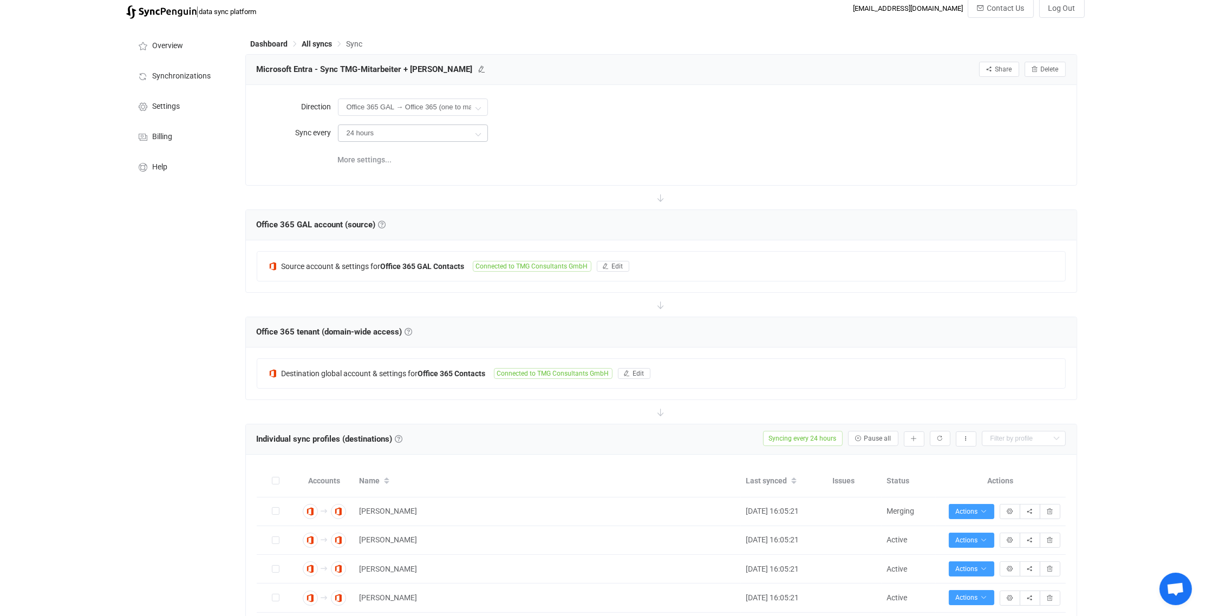
scroll to position [0, 0]
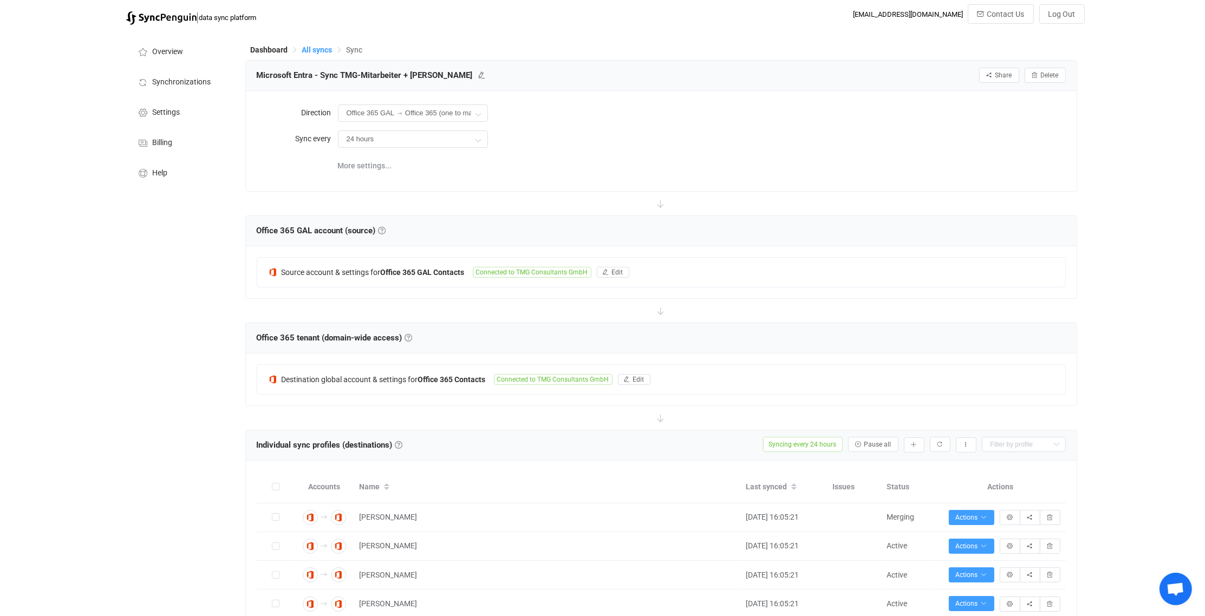
click at [307, 45] on span "All syncs" at bounding box center [317, 49] width 30 height 9
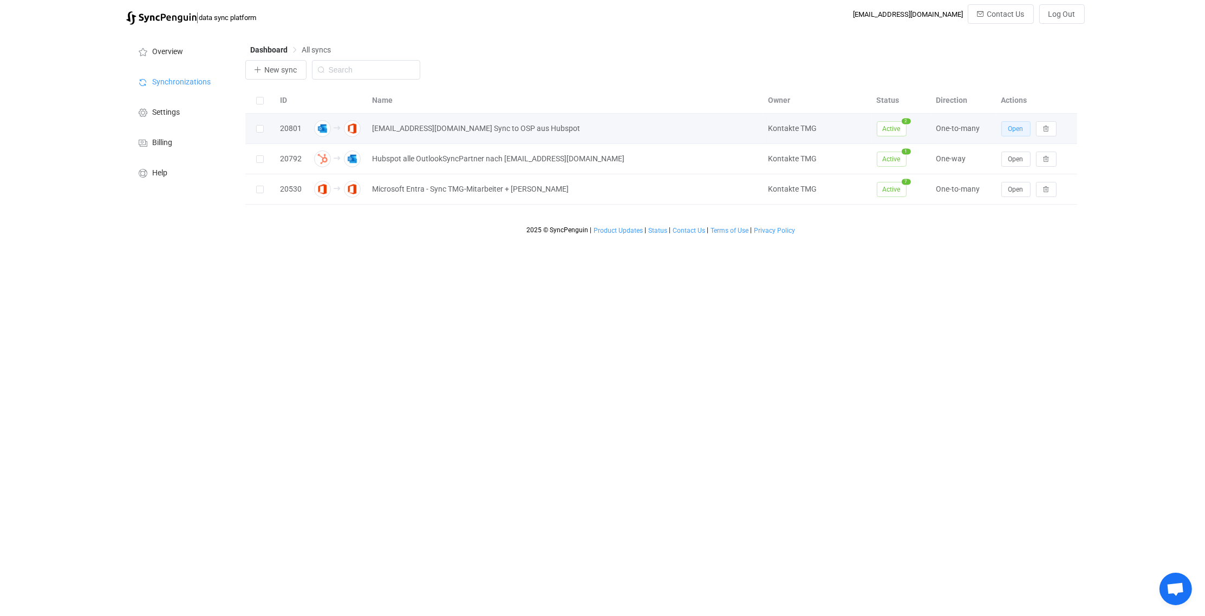
click at [1020, 126] on span "Open" at bounding box center [1016, 129] width 15 height 8
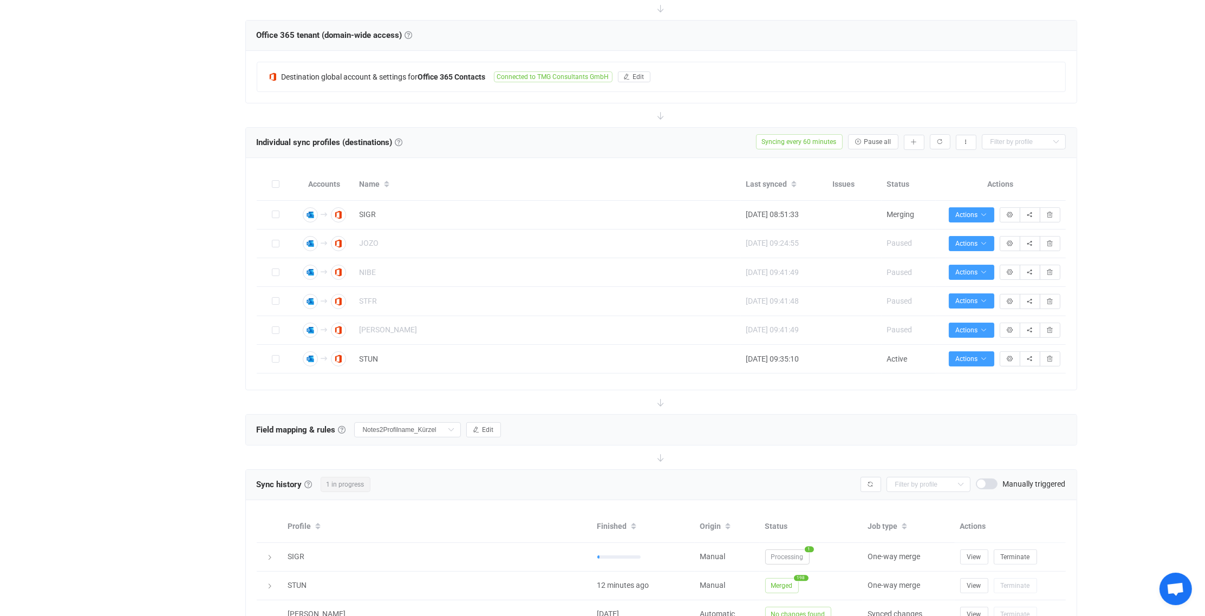
scroll to position [271, 0]
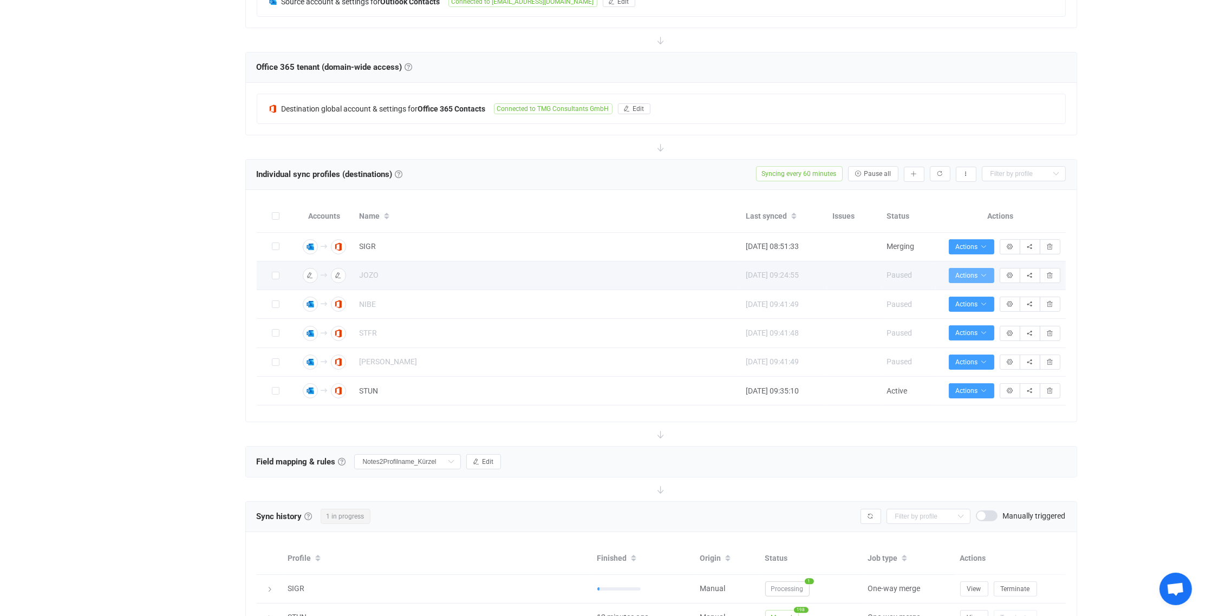
click at [986, 272] on icon "button" at bounding box center [984, 275] width 6 height 6
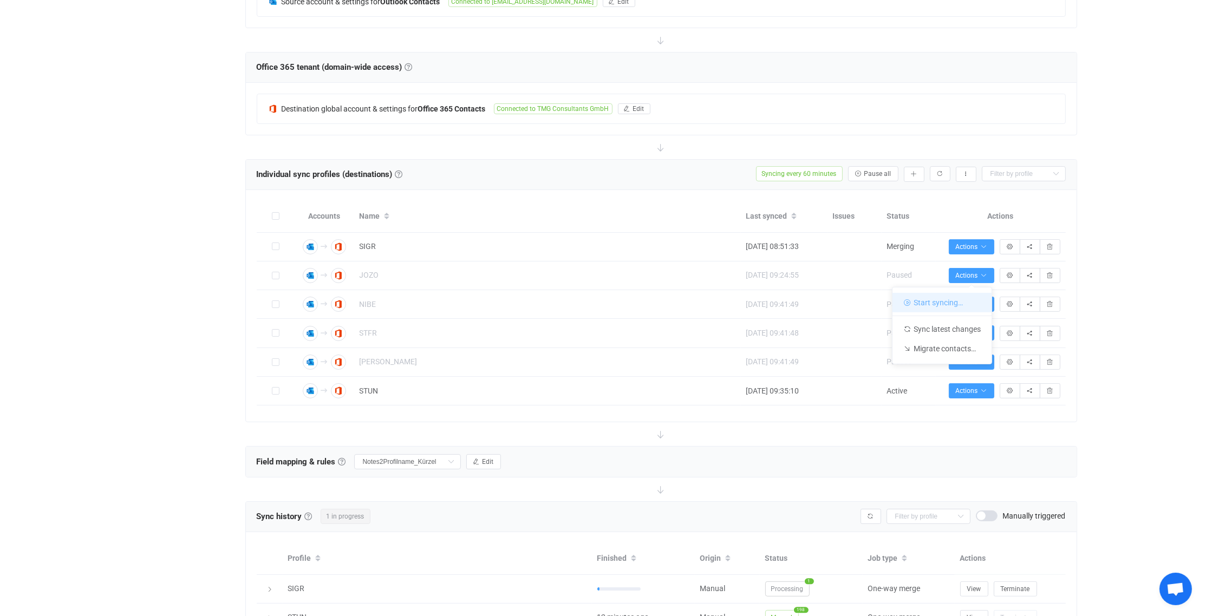
click at [925, 302] on li "Start syncing…" at bounding box center [942, 302] width 99 height 19
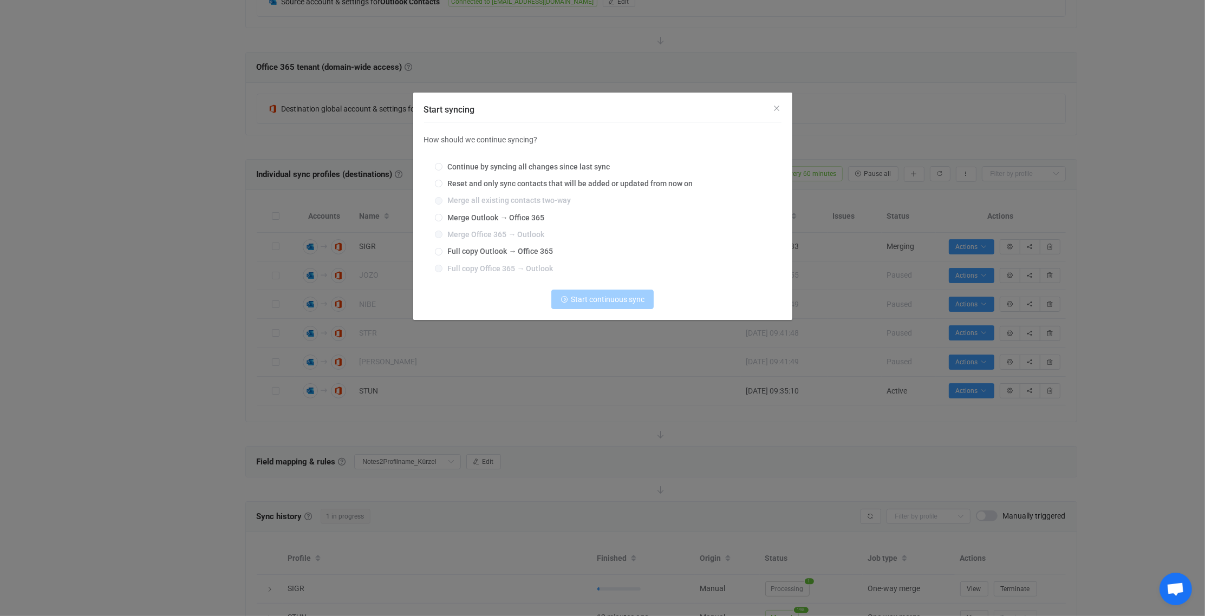
click at [454, 211] on div "Continue by syncing all changes since last sync Reset and only sync contacts th…" at bounding box center [602, 218] width 357 height 127
click at [454, 216] on span "Merge Outlook → Office 365" at bounding box center [494, 217] width 102 height 9
click at [443, 216] on input "Merge Outlook → Office 365" at bounding box center [439, 218] width 8 height 9
radio input "true"
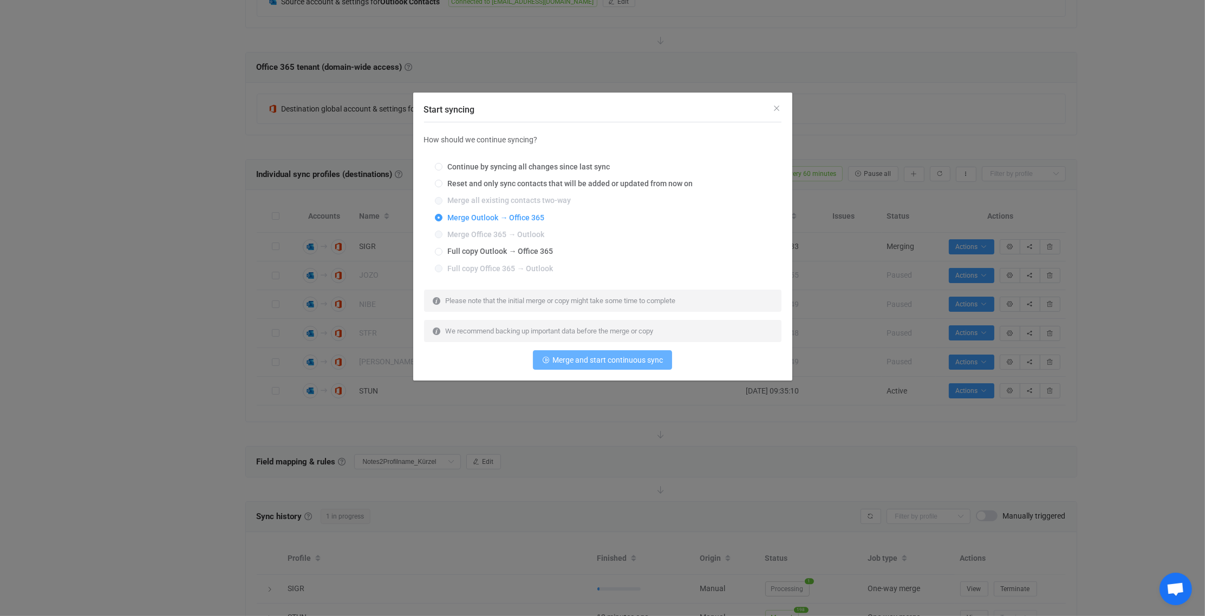
click at [607, 361] on span "Merge and start continuous sync" at bounding box center [607, 360] width 110 height 9
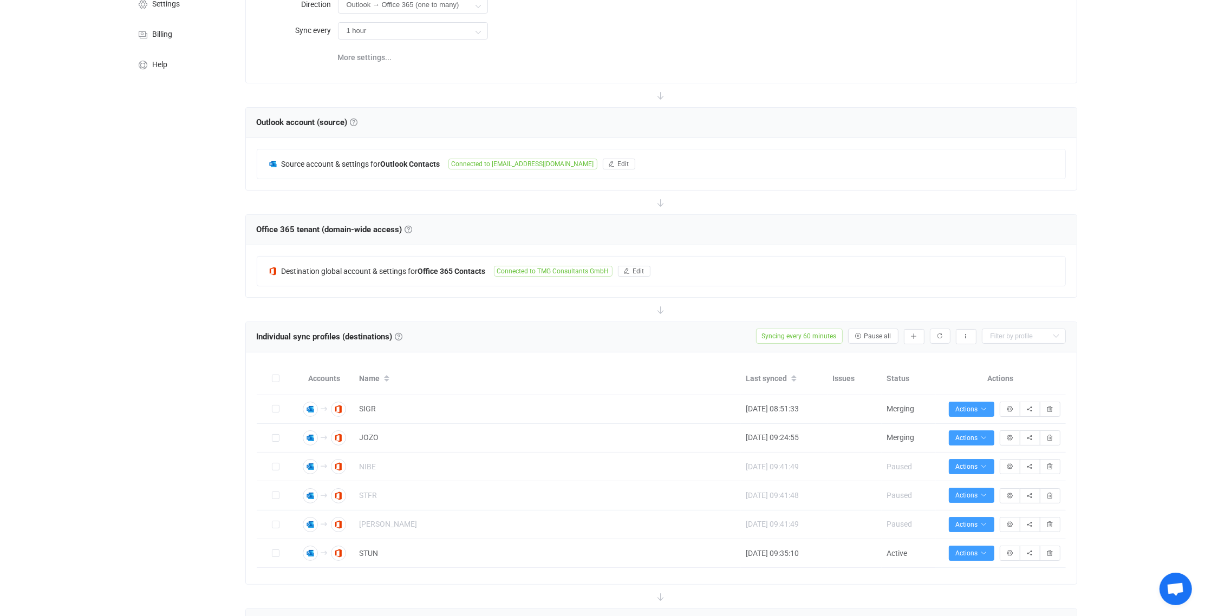
scroll to position [0, 0]
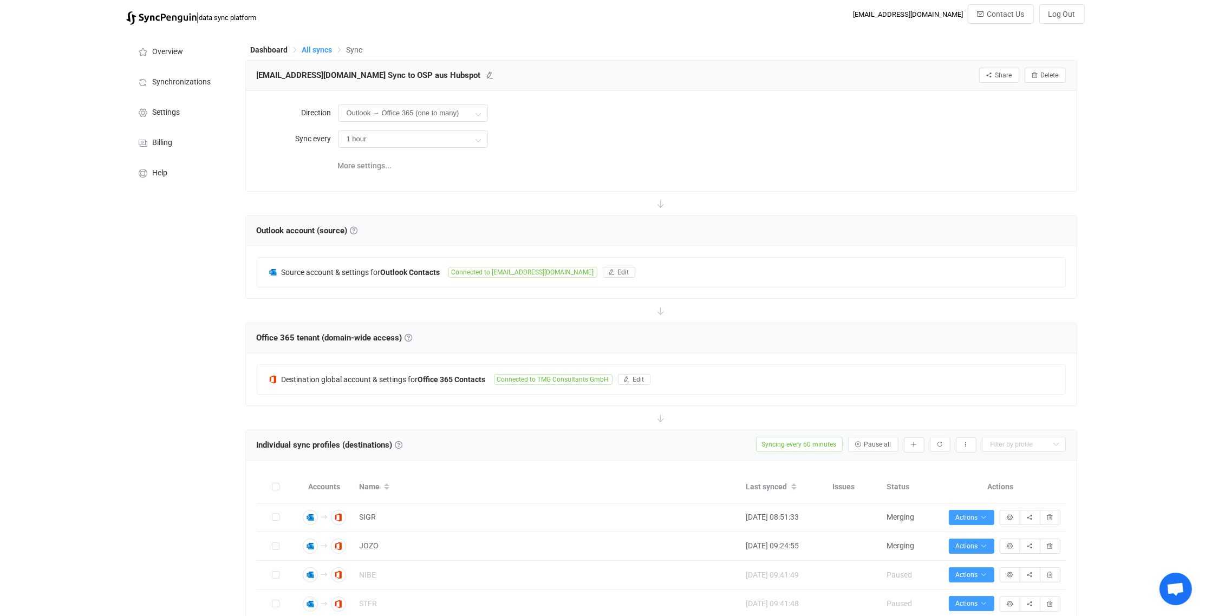
click at [322, 48] on span "All syncs" at bounding box center [317, 49] width 30 height 9
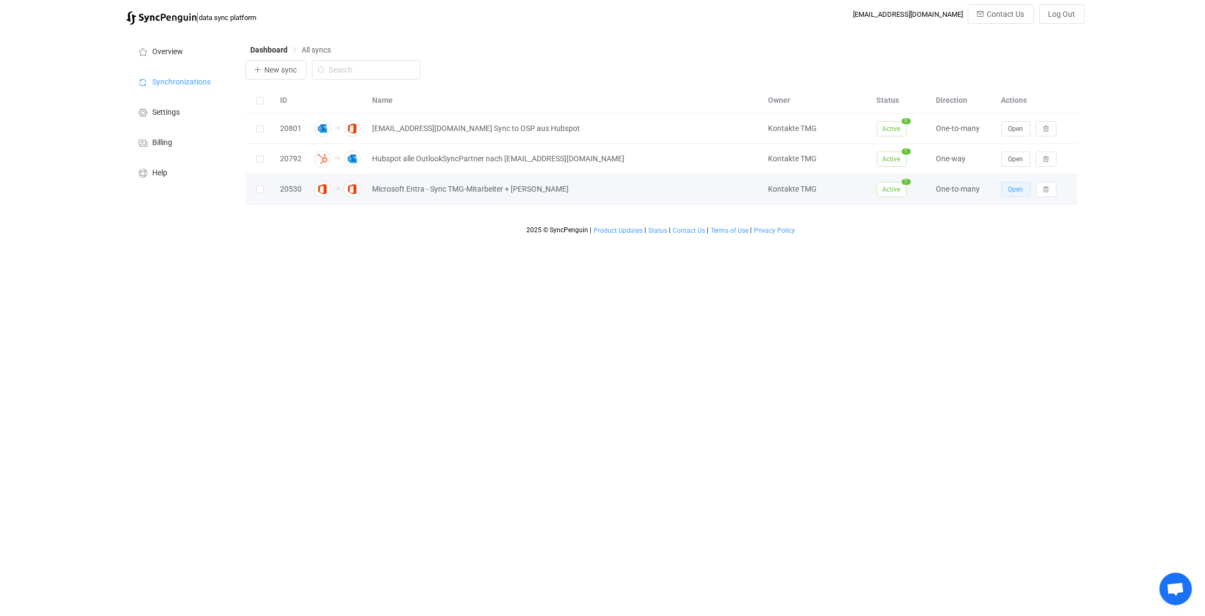
click at [1016, 187] on span "Open" at bounding box center [1016, 190] width 15 height 8
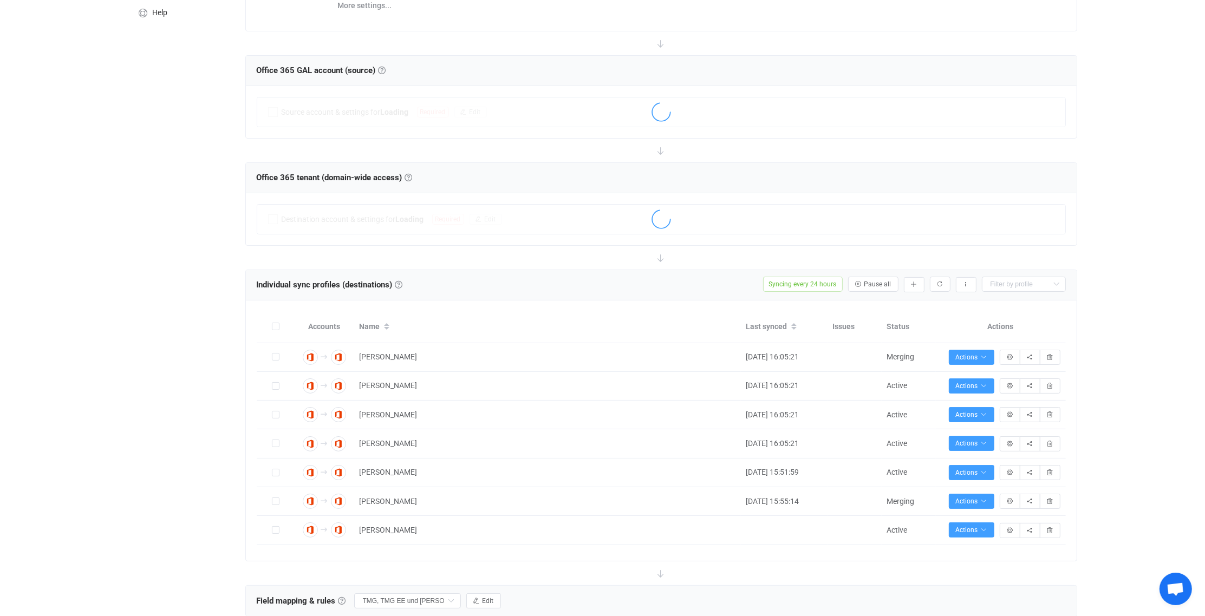
scroll to position [217, 0]
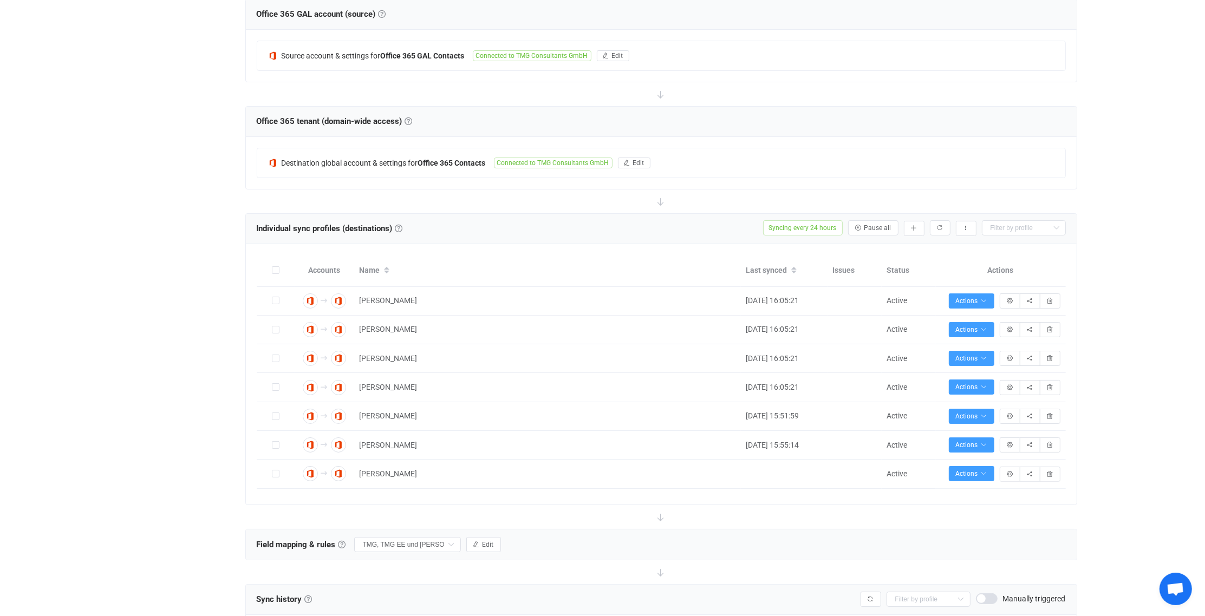
click at [1184, 591] on span "Open chat" at bounding box center [1176, 590] width 18 height 15
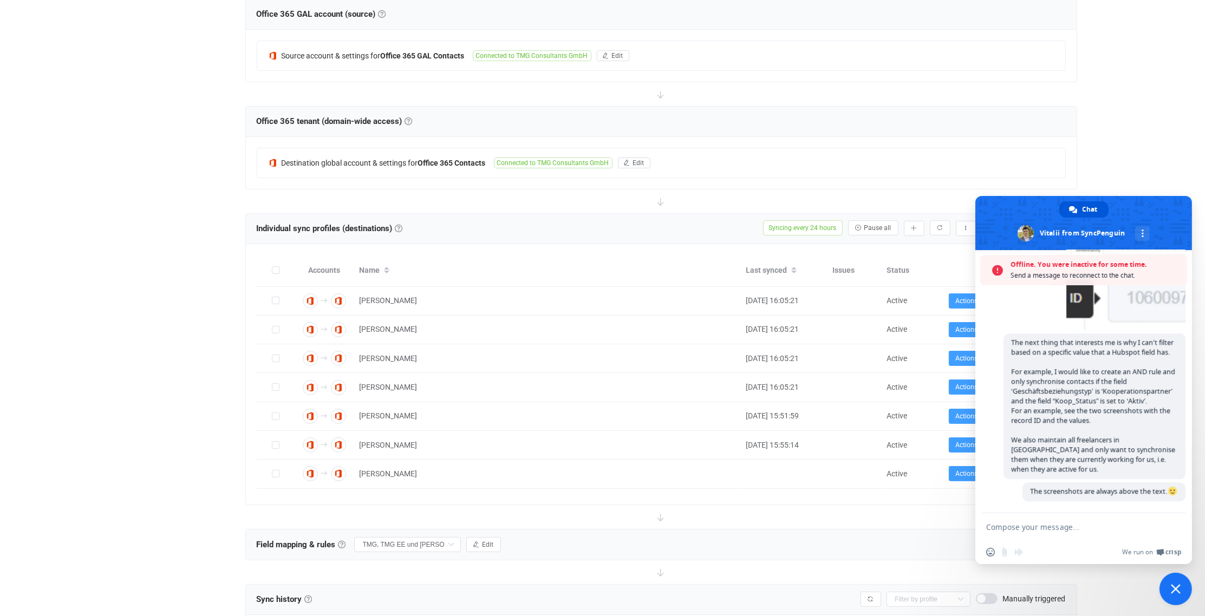
scroll to position [4282, 0]
click at [1184, 591] on span "Close chat" at bounding box center [1176, 589] width 32 height 32
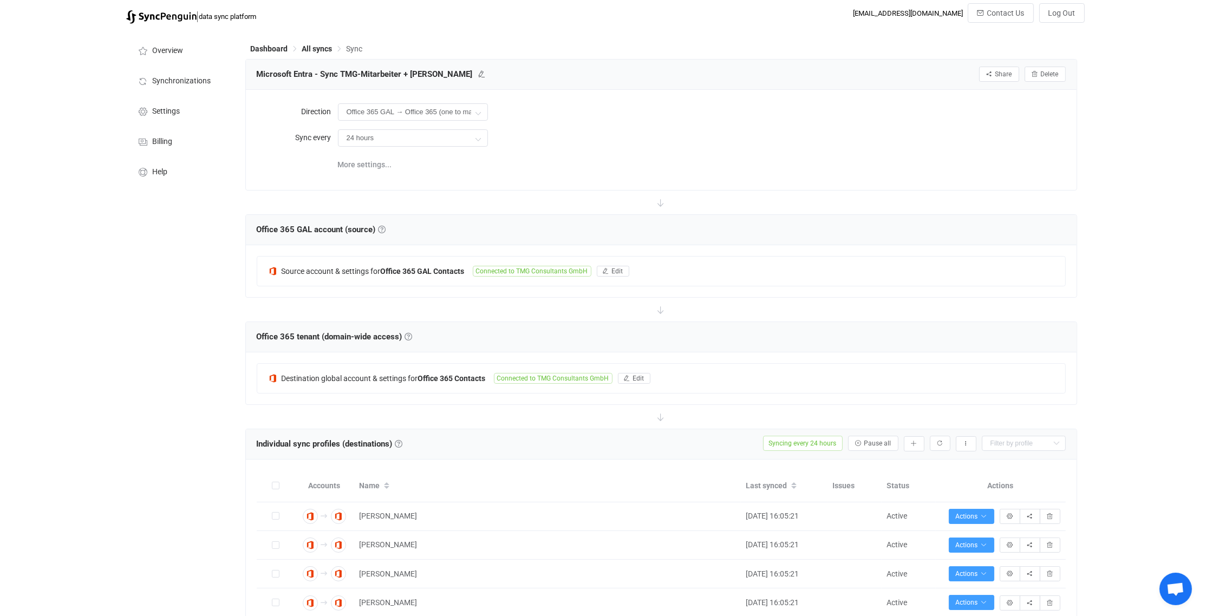
scroll to position [0, 0]
click at [189, 86] on span "Synchronizations" at bounding box center [182, 82] width 58 height 9
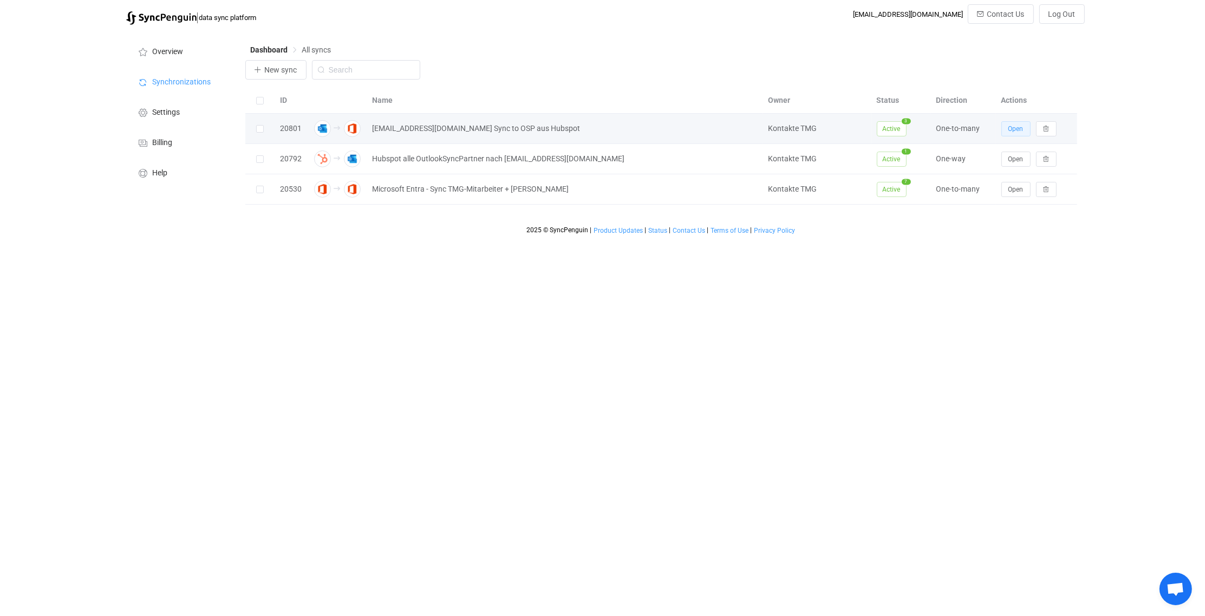
click at [1024, 125] on button "Open" at bounding box center [1016, 128] width 29 height 15
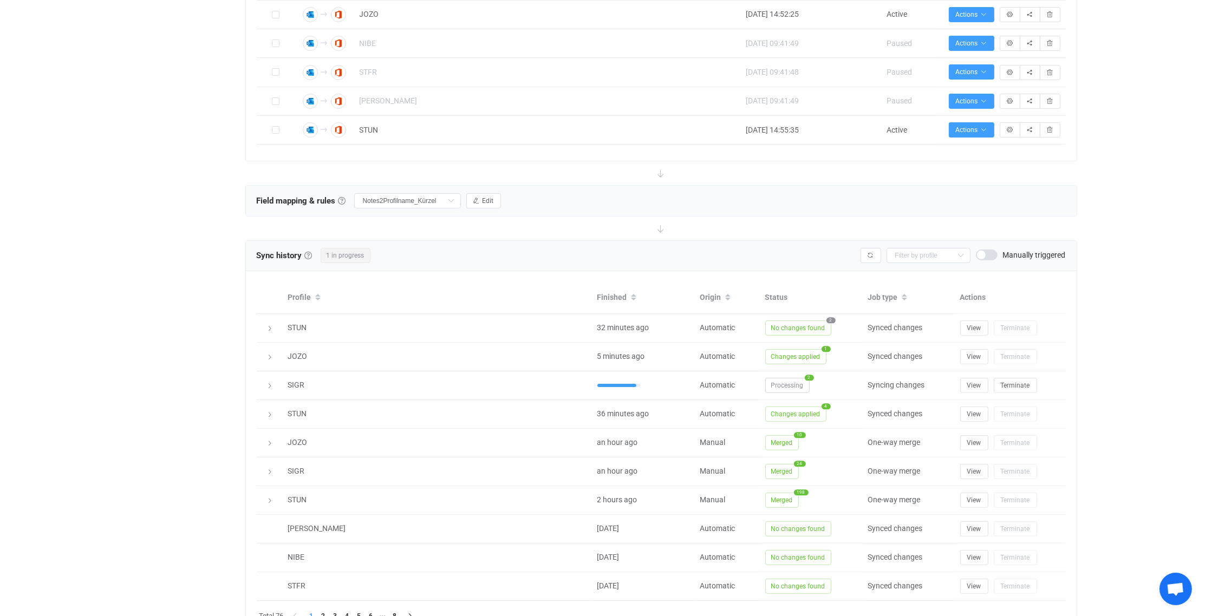
scroll to position [542, 0]
